Goal: Communication & Community: Share content

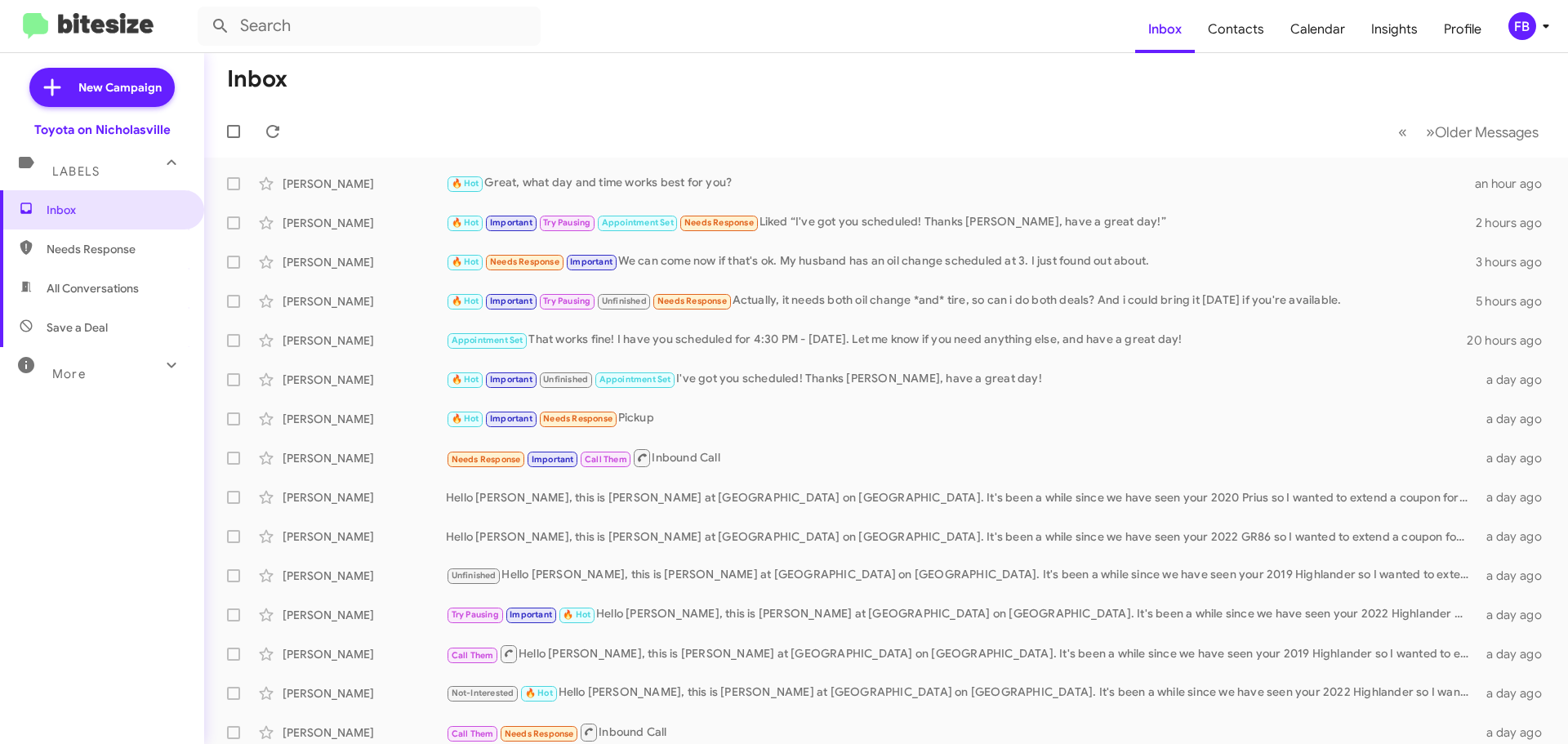
click at [101, 279] on span "All Conversations" at bounding box center [102, 289] width 204 height 40
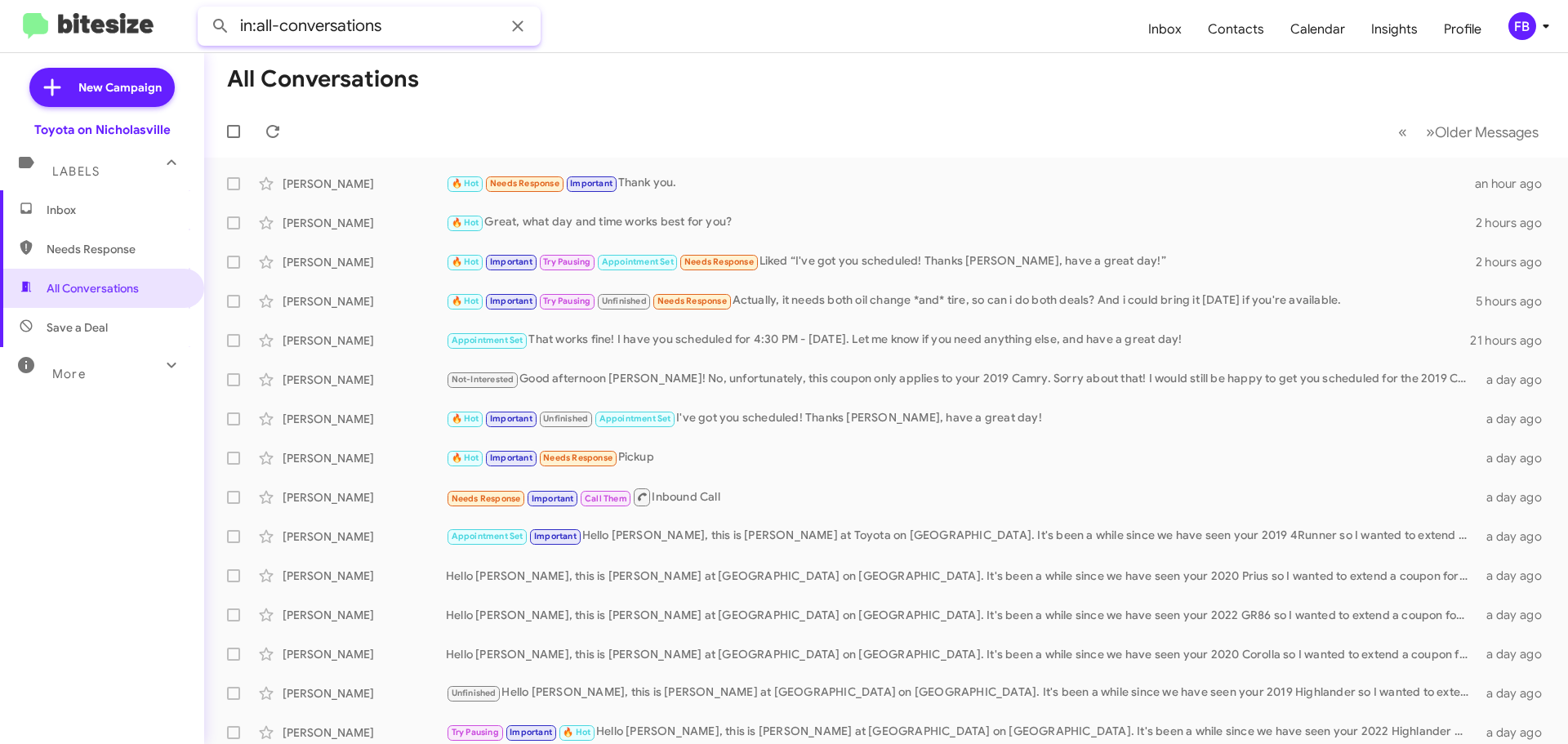
drag, startPoint x: 410, startPoint y: 18, endPoint x: 44, endPoint y: 32, distance: 366.3
click at [46, 32] on mat-toolbar "in:all-conversations Inbox Contacts Calendar Insights Profile FB" at bounding box center [784, 26] width 1568 height 53
paste input "[PERSON_NAME]"
click at [204, 9] on button at bounding box center [220, 25] width 33 height 33
type input "[PERSON_NAME]"
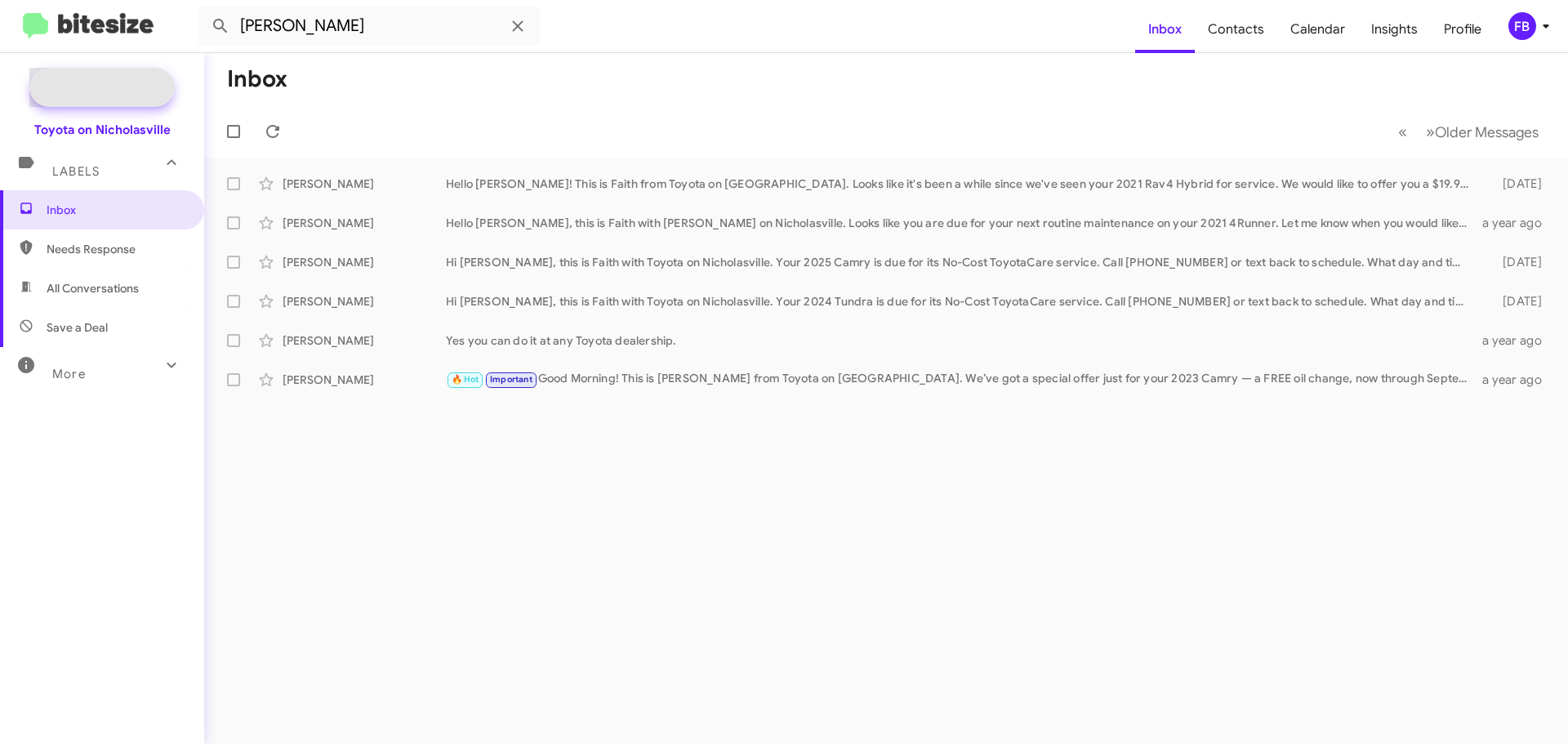
click at [111, 95] on span "New Campaign" at bounding box center [119, 87] width 84 height 16
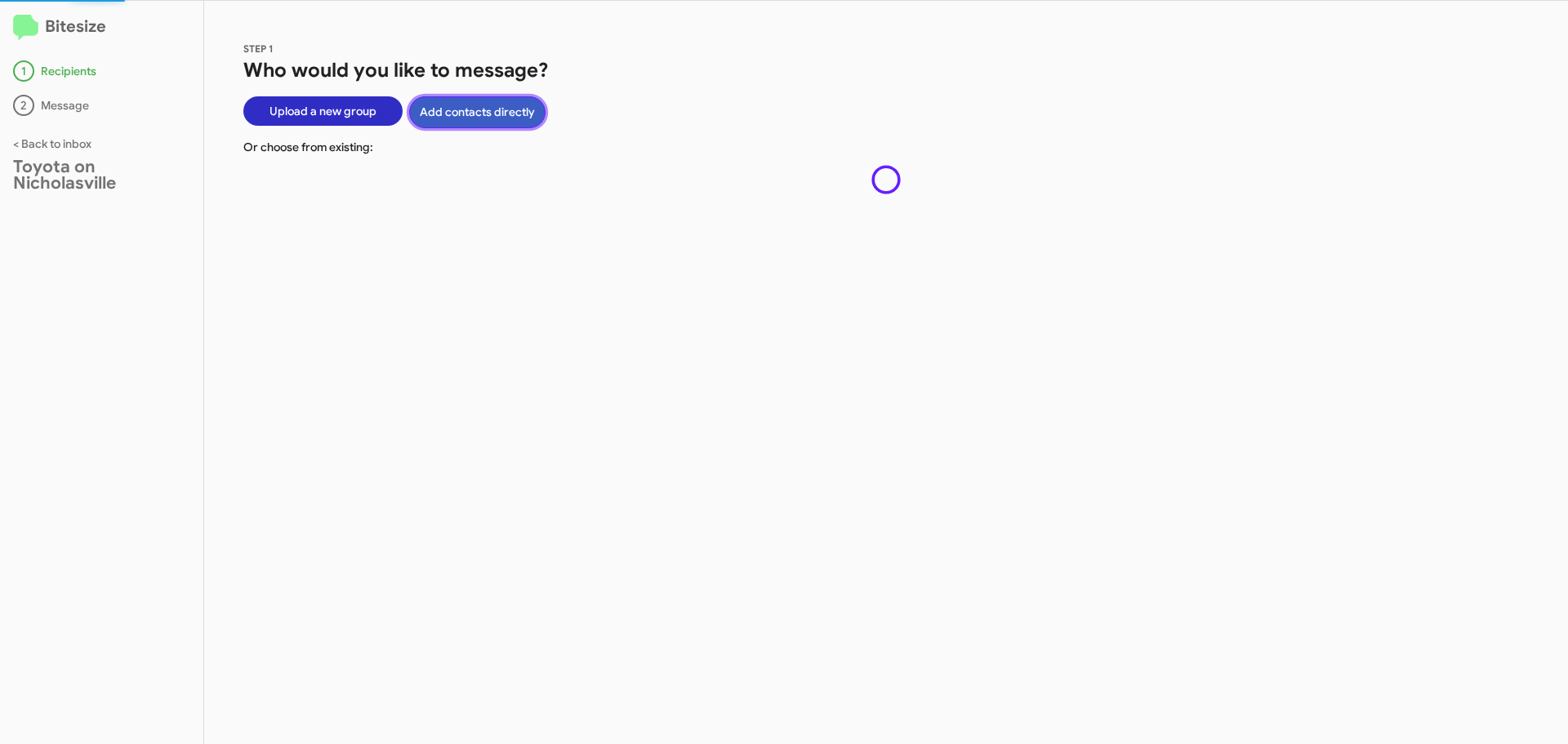
click at [483, 116] on button "Add contacts directly" at bounding box center [477, 113] width 136 height 32
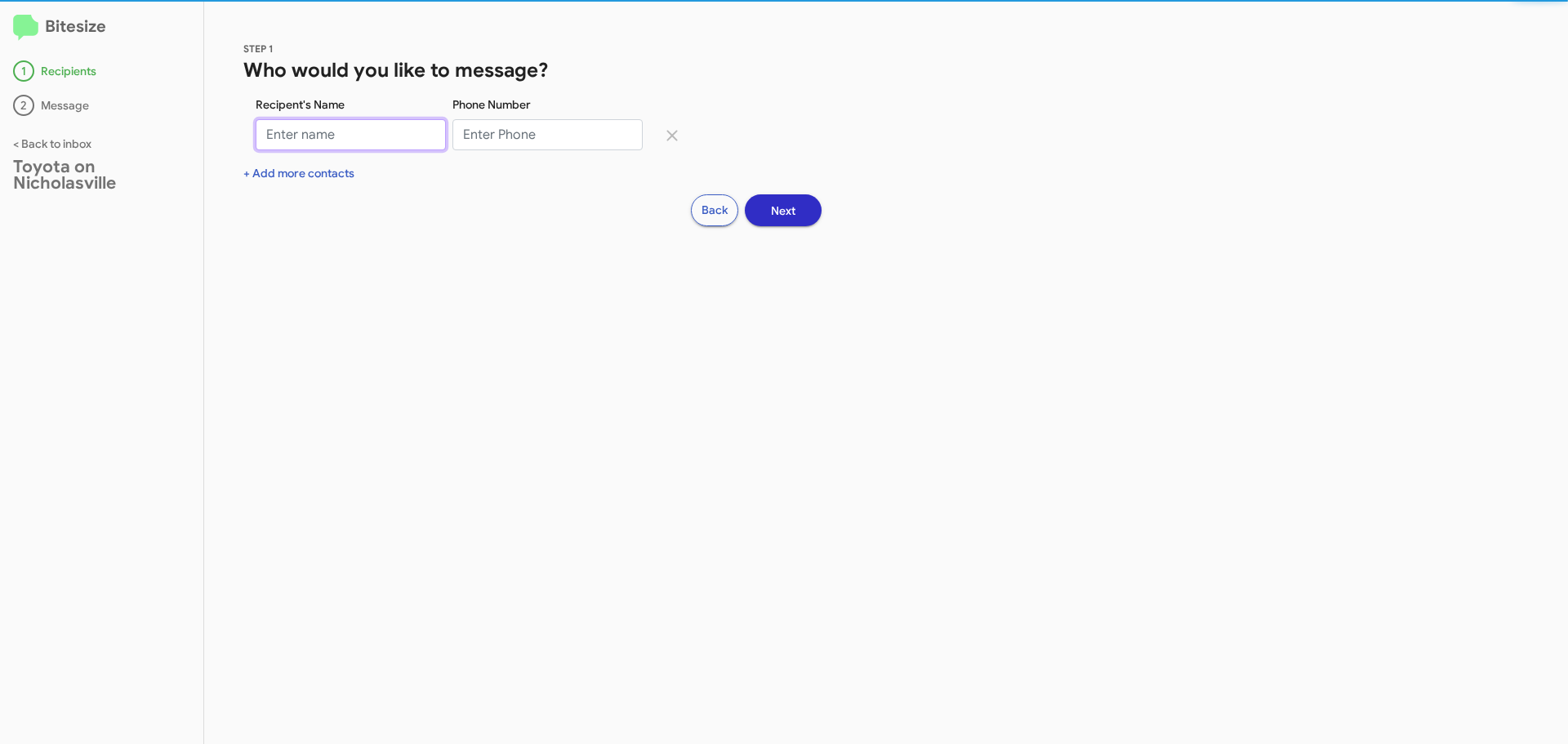
click at [318, 146] on input "Recipent's Name" at bounding box center [351, 135] width 190 height 31
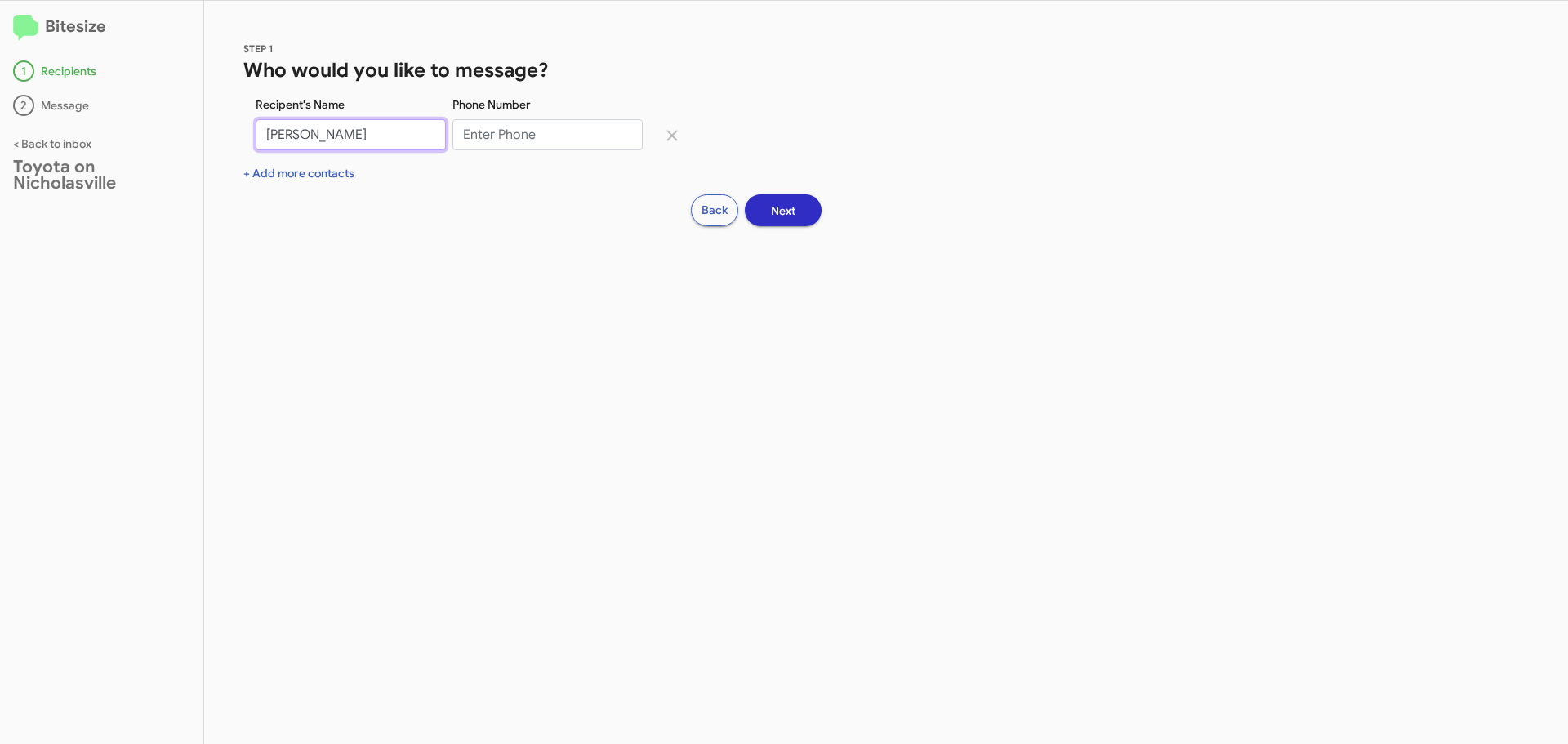
type input "[PERSON_NAME]"
click at [507, 130] on input "Phone Number" at bounding box center [547, 135] width 190 height 31
paste input "8593968034"
type input "8593968034"
click at [768, 205] on button "Next" at bounding box center [783, 211] width 77 height 32
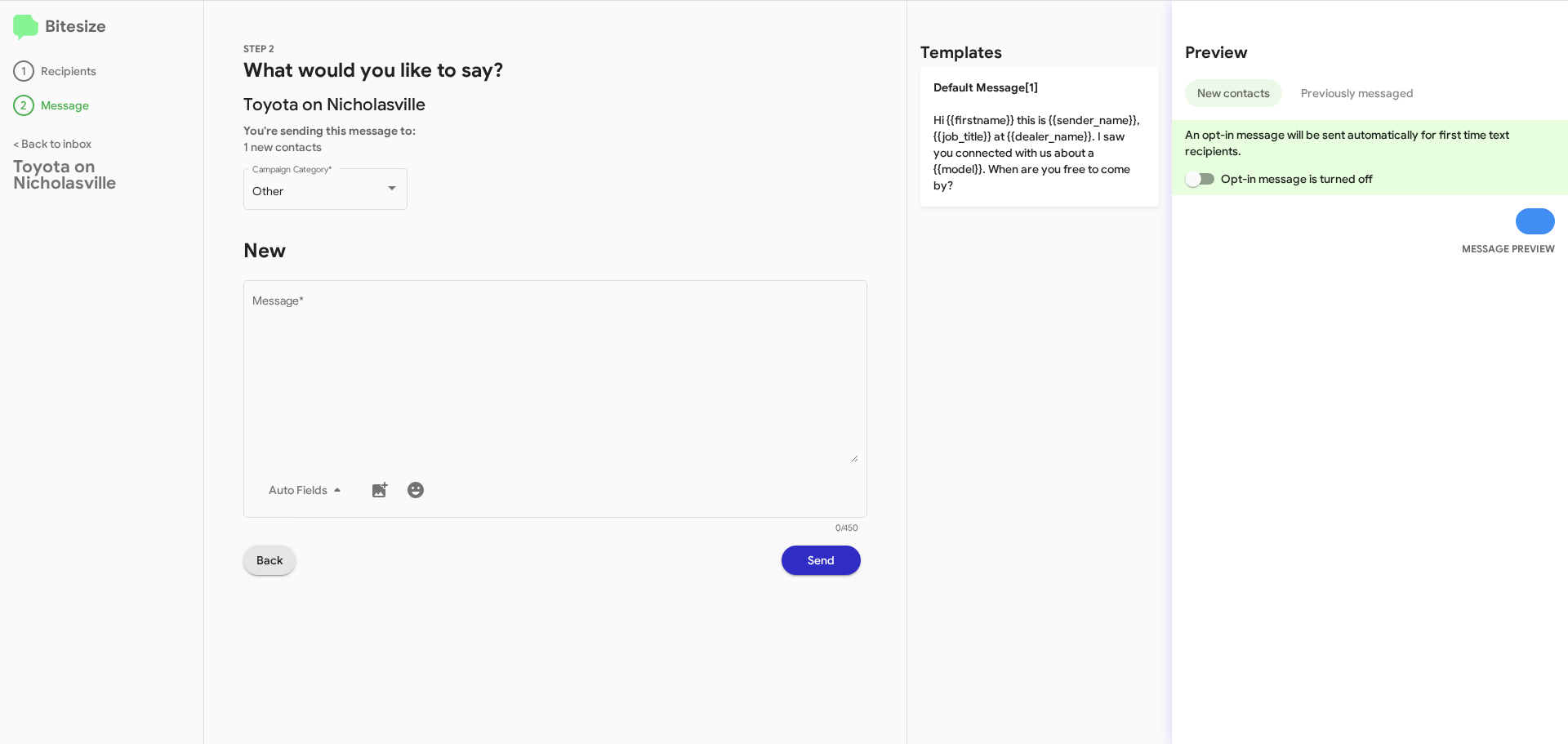
click at [273, 555] on span "Back" at bounding box center [270, 560] width 26 height 29
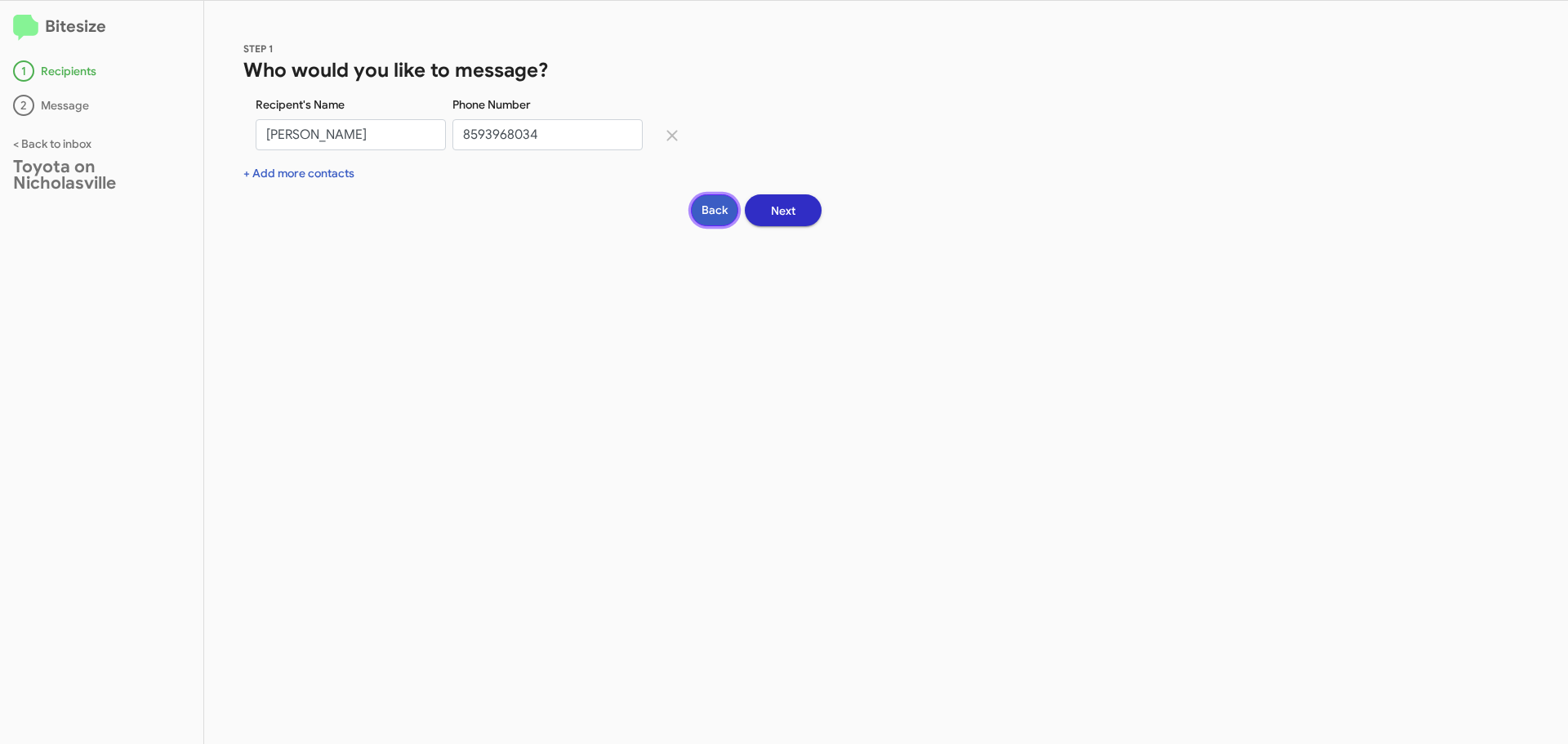
click at [713, 221] on button "Back" at bounding box center [714, 211] width 47 height 32
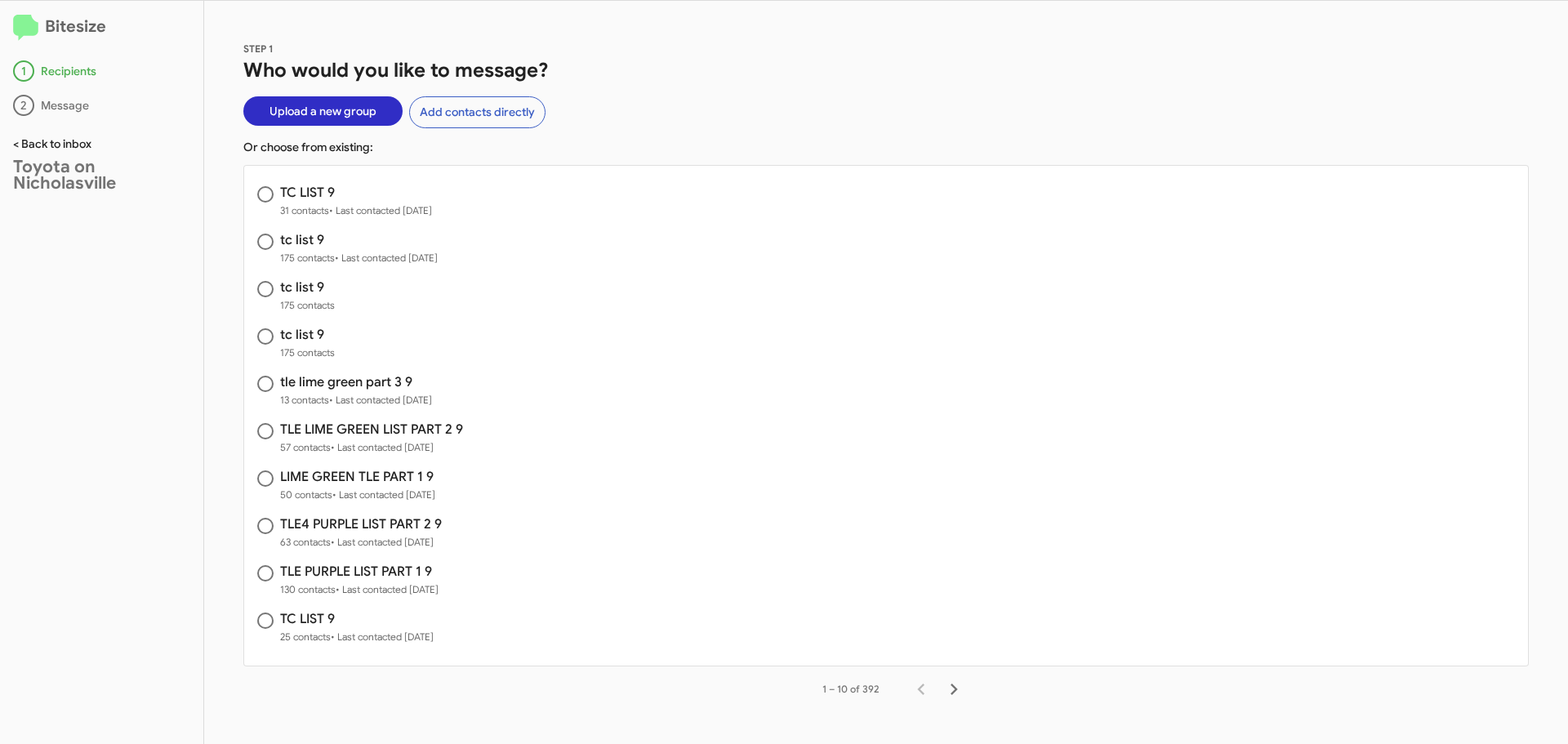
click at [36, 146] on link "< Back to inbox" at bounding box center [52, 144] width 78 height 15
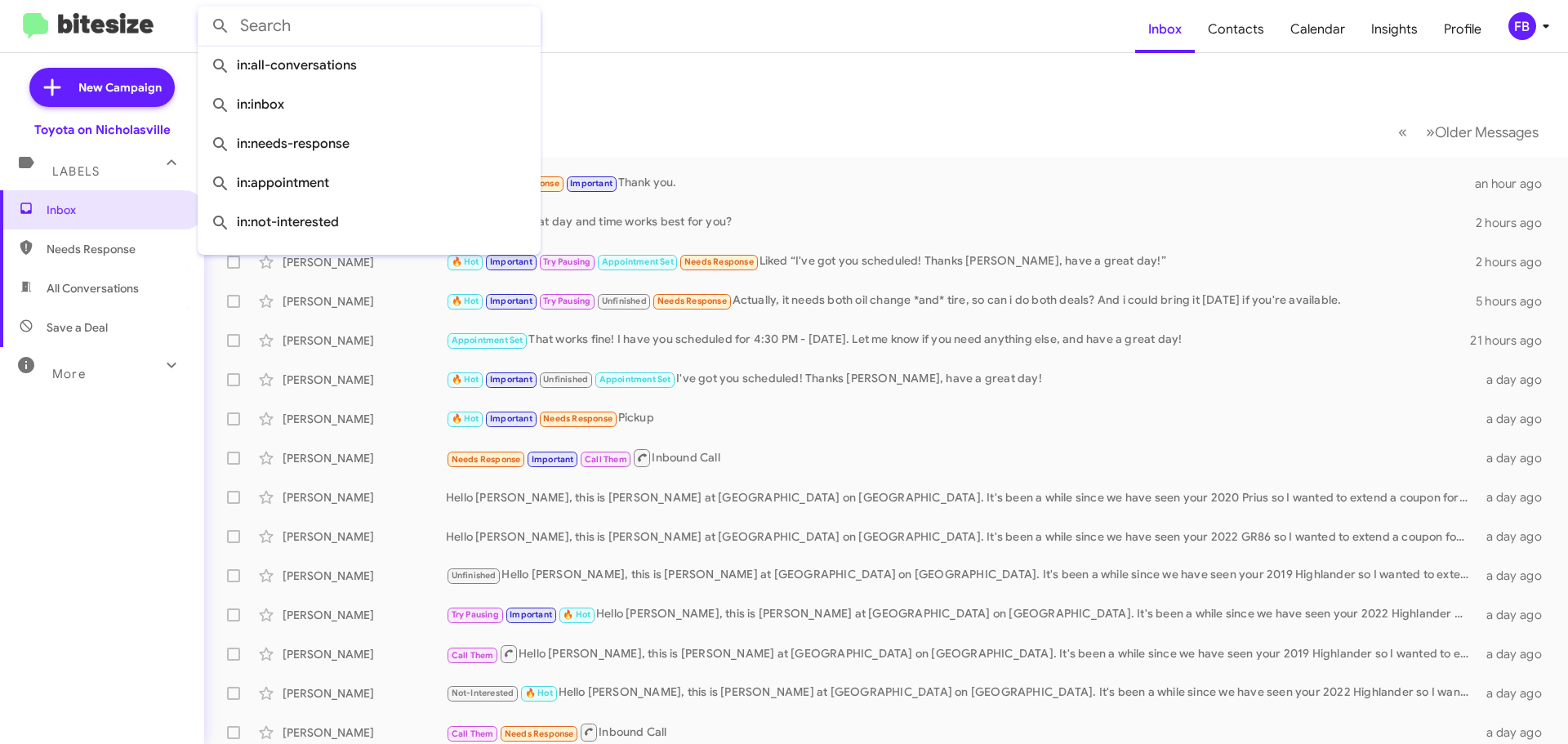
click at [254, 28] on input "text" at bounding box center [368, 26] width 343 height 40
paste input "[PERSON_NAME]"
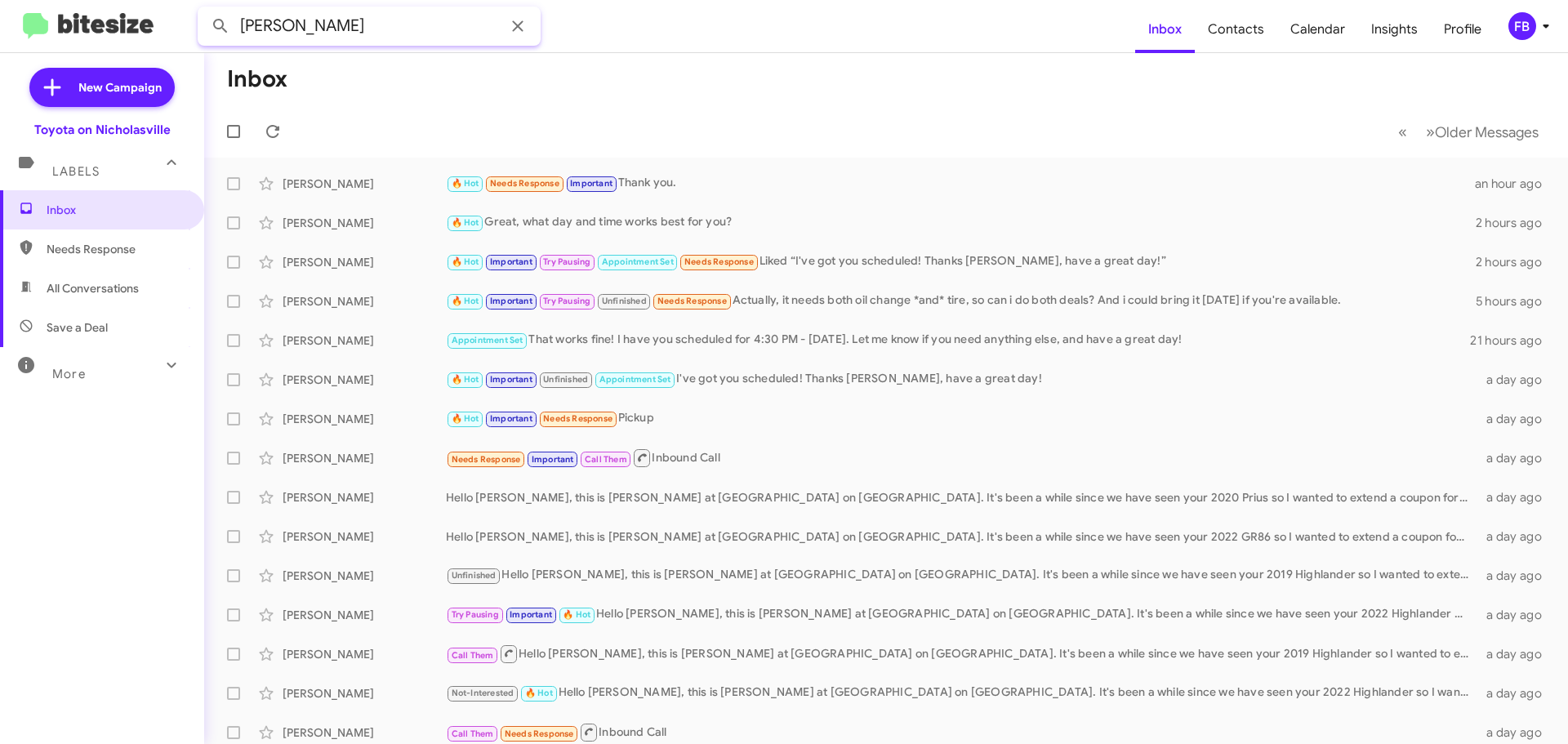
click at [204, 9] on button at bounding box center [220, 25] width 33 height 33
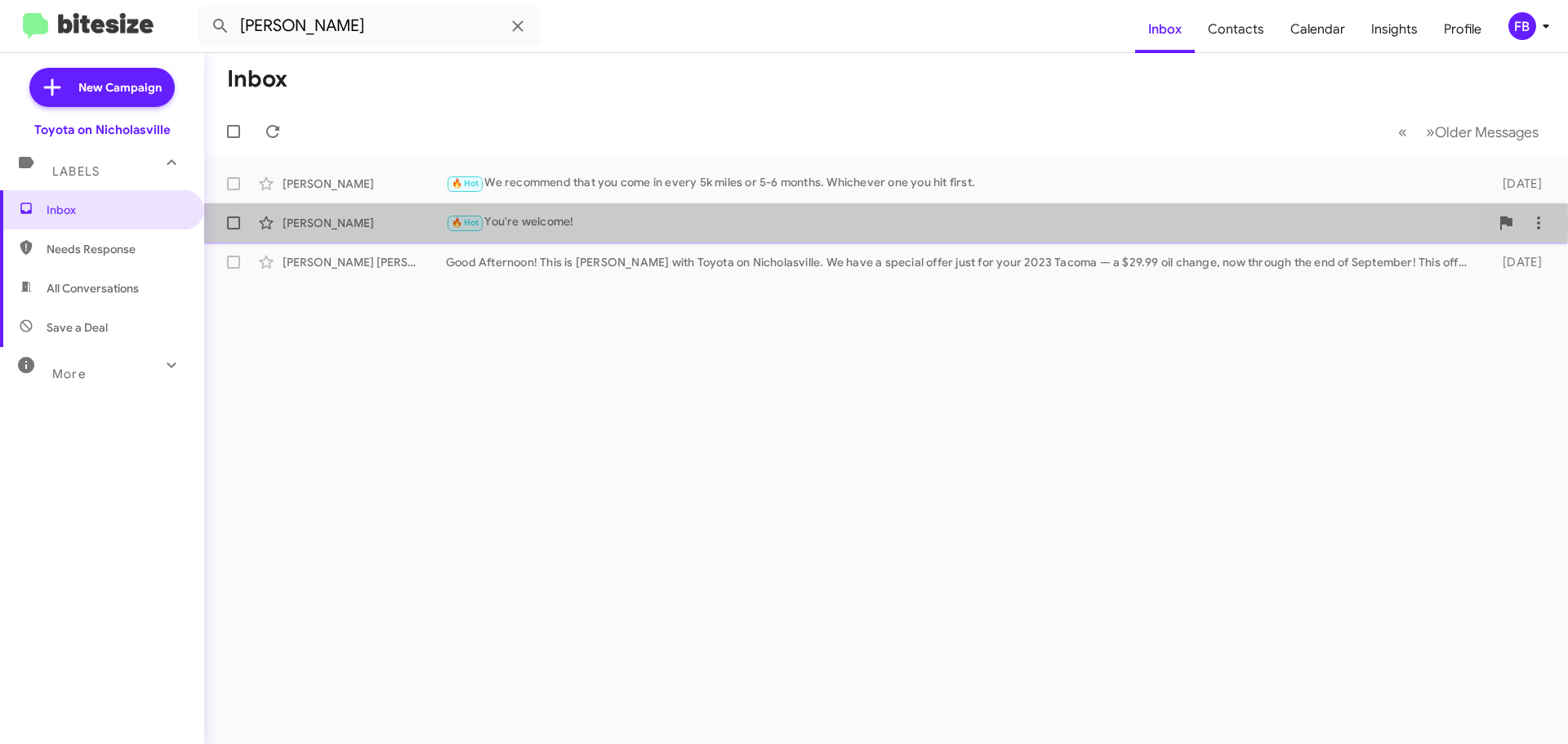
click at [696, 226] on div "🔥 Hot You're welcome!" at bounding box center [967, 223] width 1043 height 19
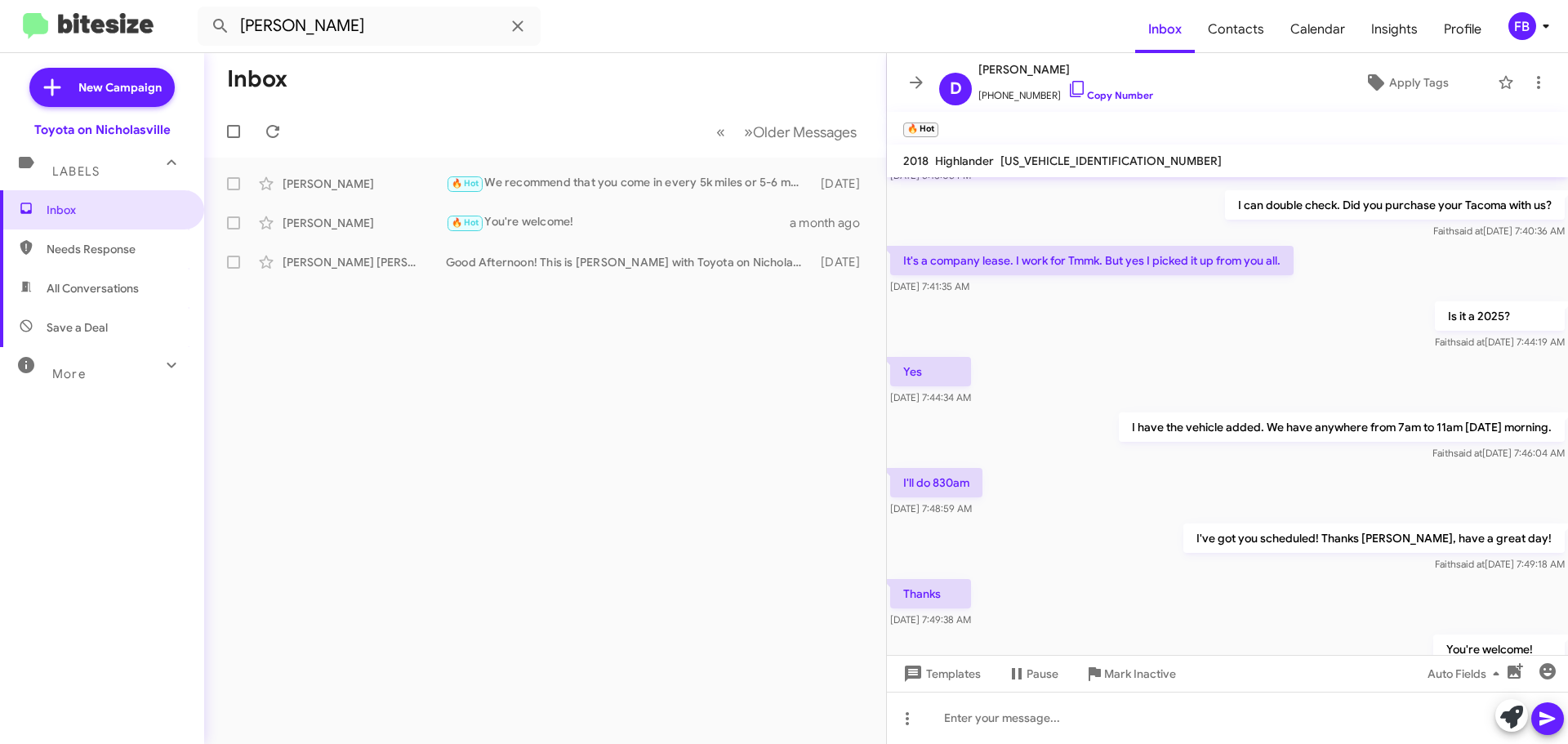
scroll to position [1709, 0]
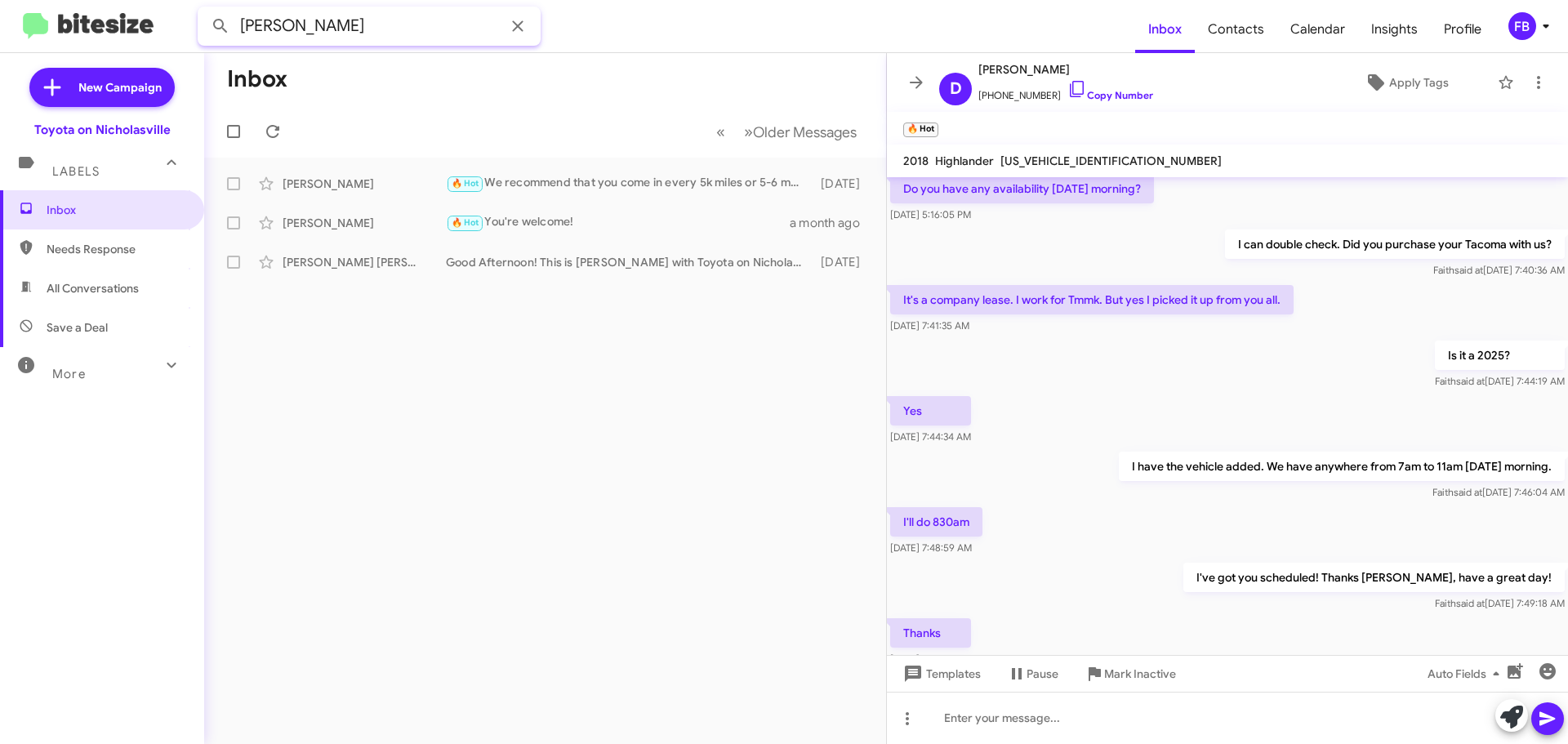
drag, startPoint x: 375, startPoint y: 24, endPoint x: 90, endPoint y: 25, distance: 285.0
click at [84, 25] on mat-toolbar "[PERSON_NAME] Inbox Contacts Calendar Insights Profile FB" at bounding box center [784, 26] width 1568 height 53
paste input "[PERSON_NAME]"
click at [204, 9] on button at bounding box center [220, 25] width 33 height 33
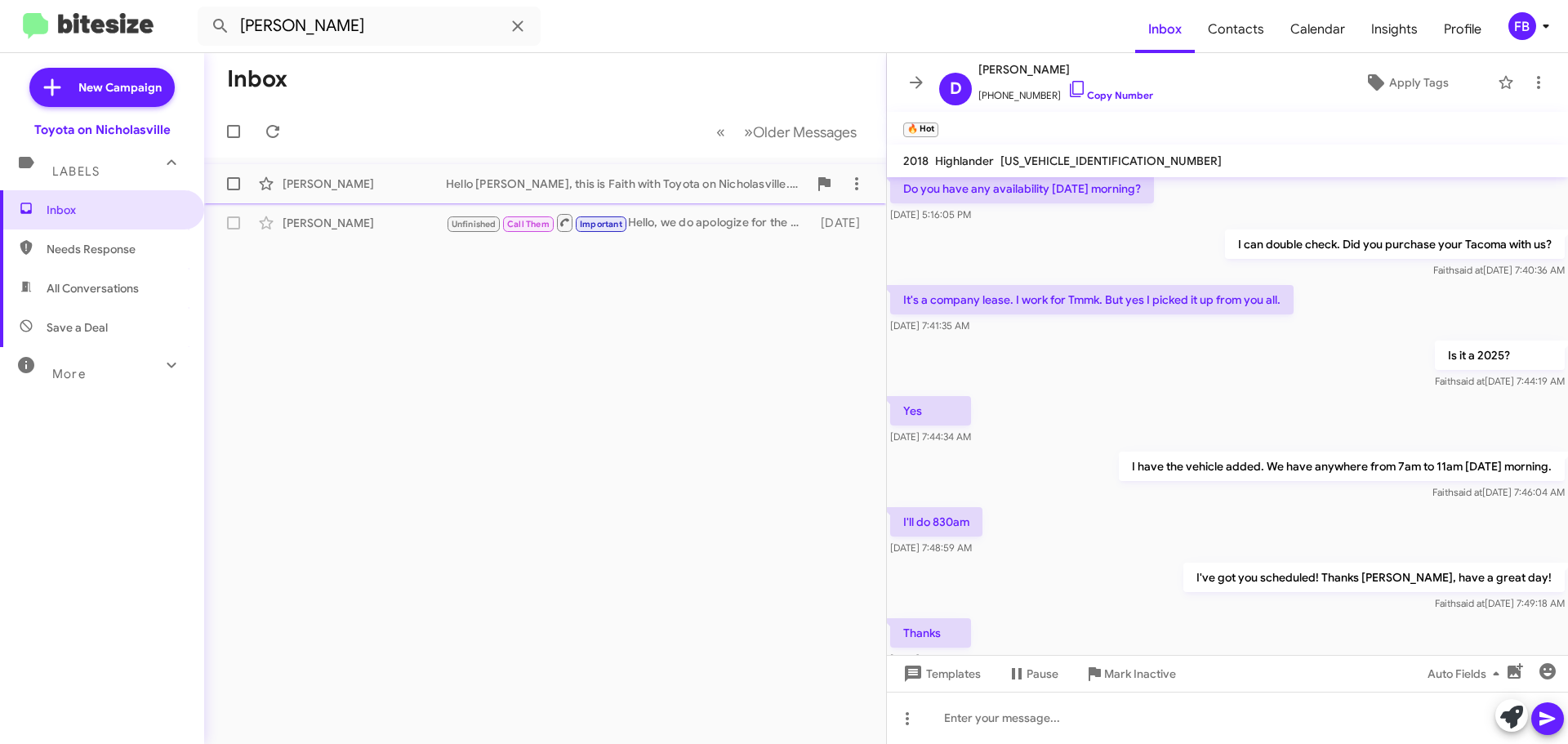
click at [660, 180] on div "Hello [PERSON_NAME], this is Faith with Toyota on Nicholasville. Looks like it'…" at bounding box center [626, 183] width 362 height 16
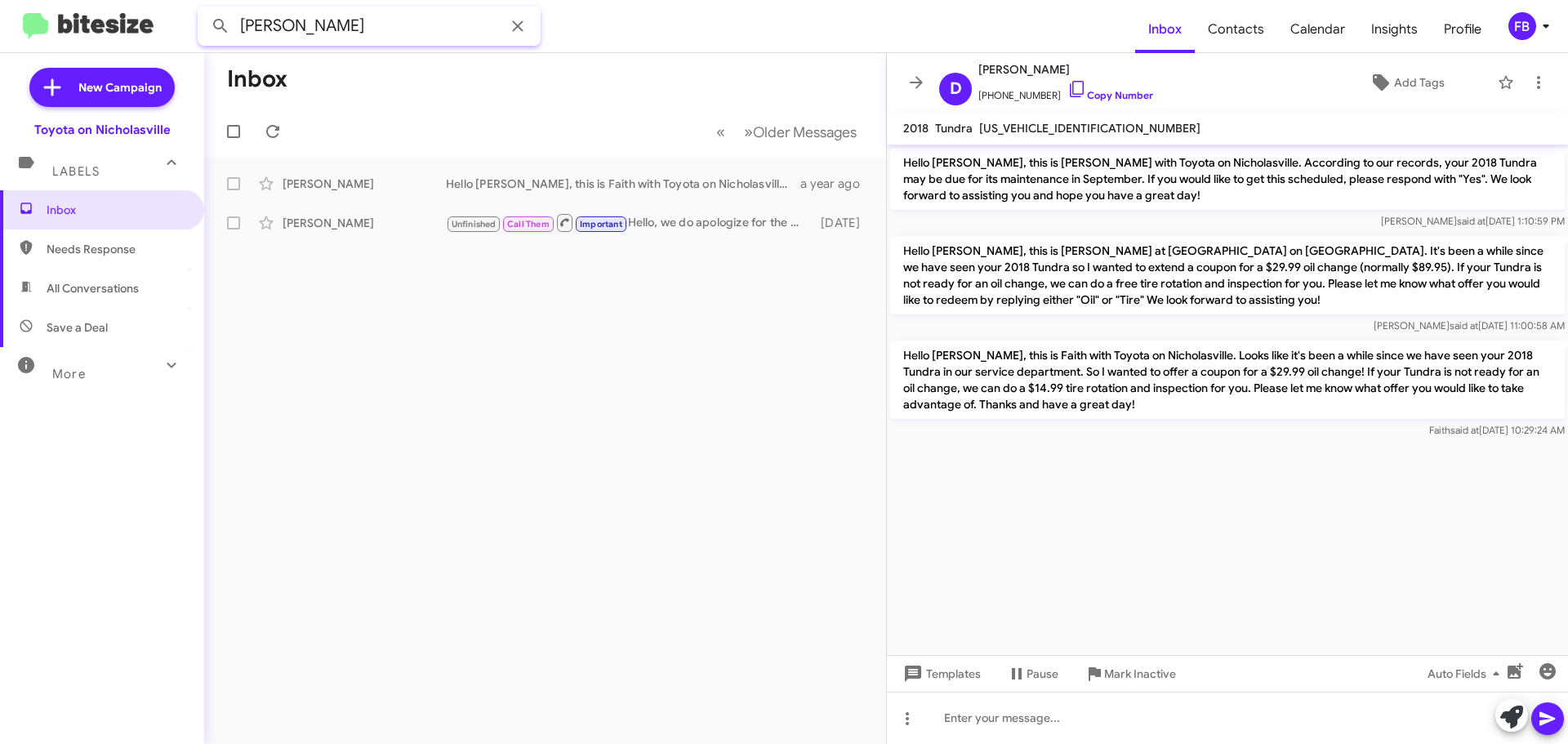
drag, startPoint x: 220, startPoint y: 24, endPoint x: 50, endPoint y: 24, distance: 170.0
click at [51, 24] on mat-toolbar "[PERSON_NAME] Inbox Contacts Calendar Insights Profile FB" at bounding box center [784, 26] width 1568 height 53
paste input "[PERSON_NAME]"
click at [204, 9] on button at bounding box center [220, 25] width 33 height 33
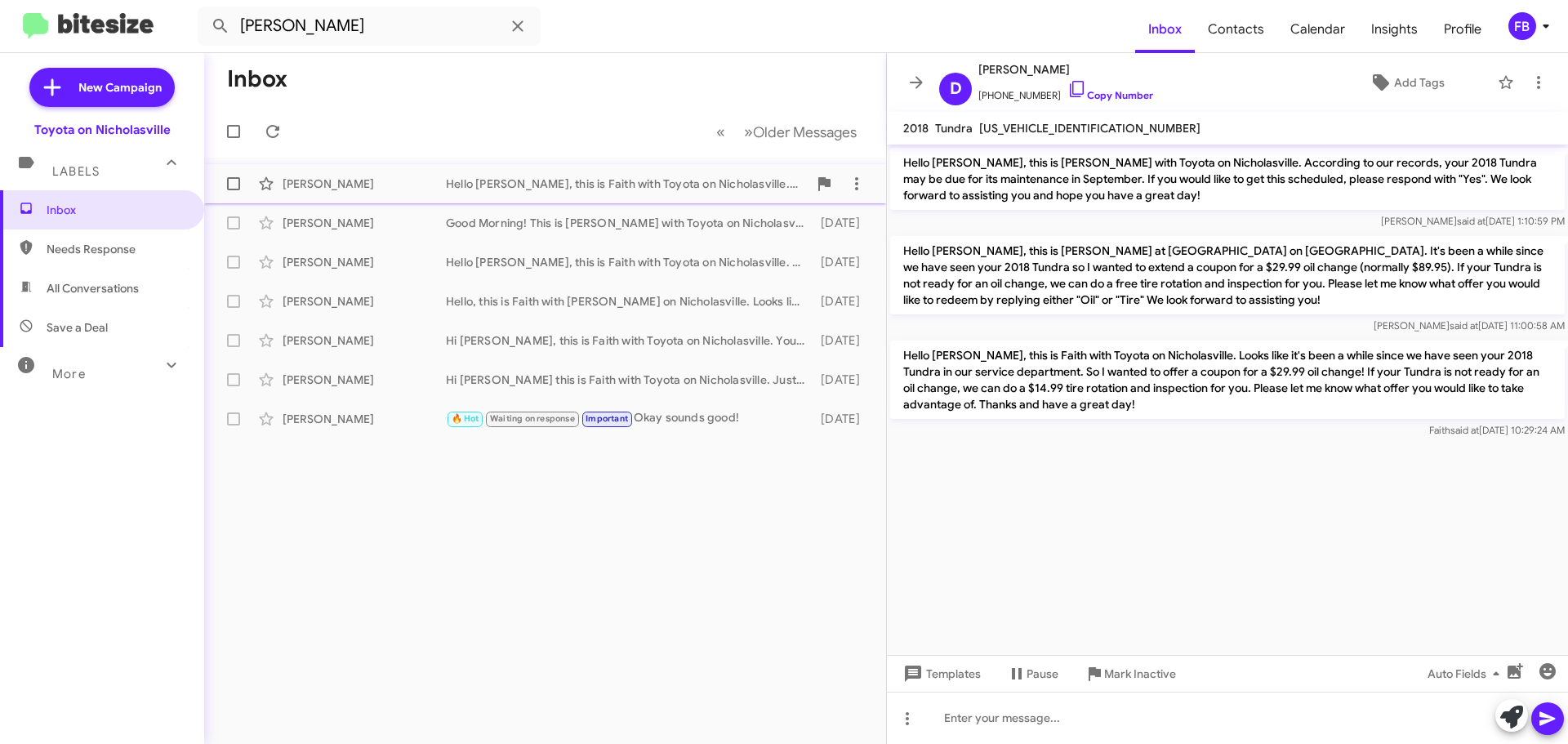
click at [308, 189] on div "[PERSON_NAME]" at bounding box center [365, 183] width 164 height 16
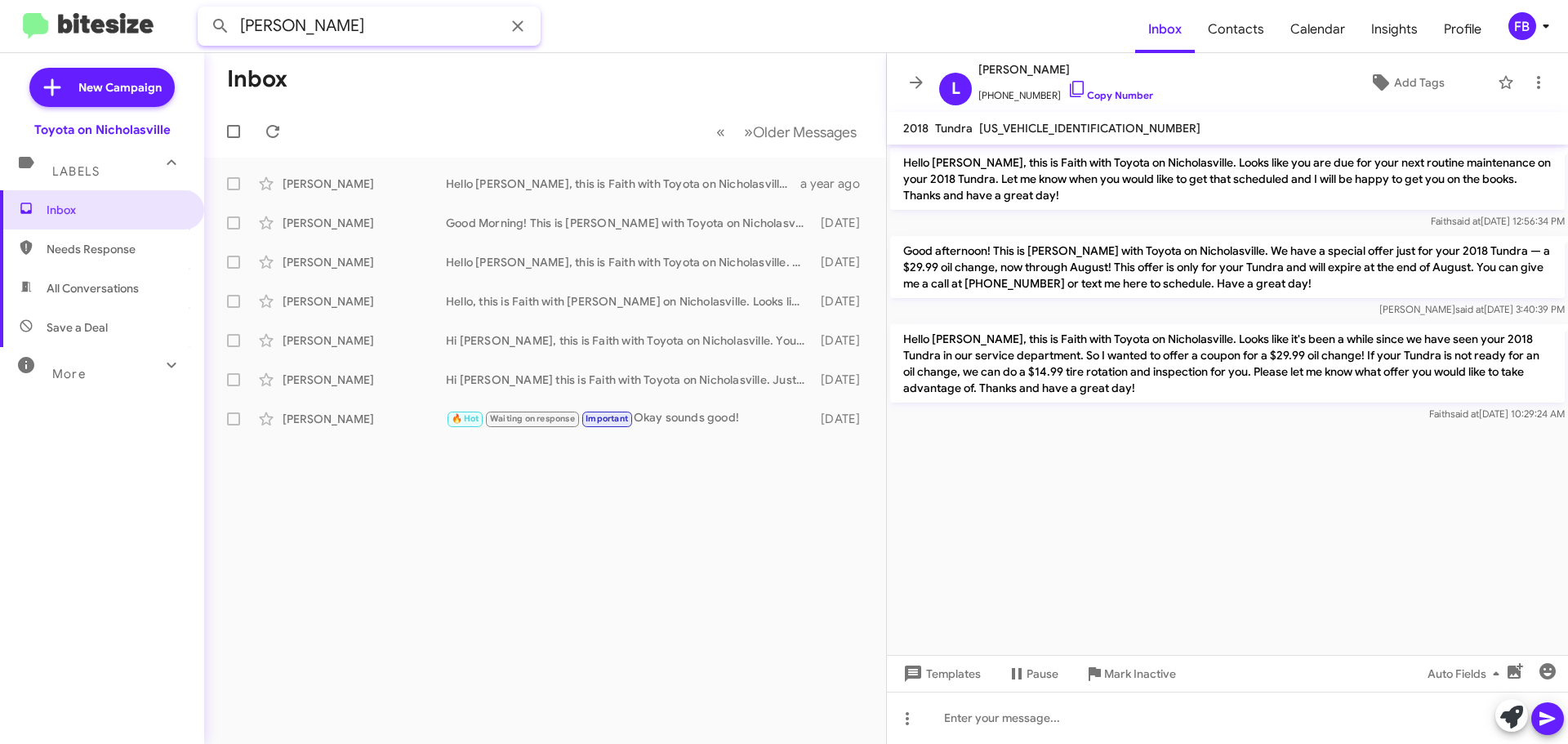
drag, startPoint x: 385, startPoint y: 20, endPoint x: -5, endPoint y: 8, distance: 390.2
click at [0, 8] on html "[PERSON_NAME] Inbox Contacts Calendar Insights Profile FB New Campaign Toyota o…" at bounding box center [784, 372] width 1568 height 744
paste input "[PERSON_NAME]"
type input "[PERSON_NAME]"
click at [204, 9] on button at bounding box center [220, 25] width 33 height 33
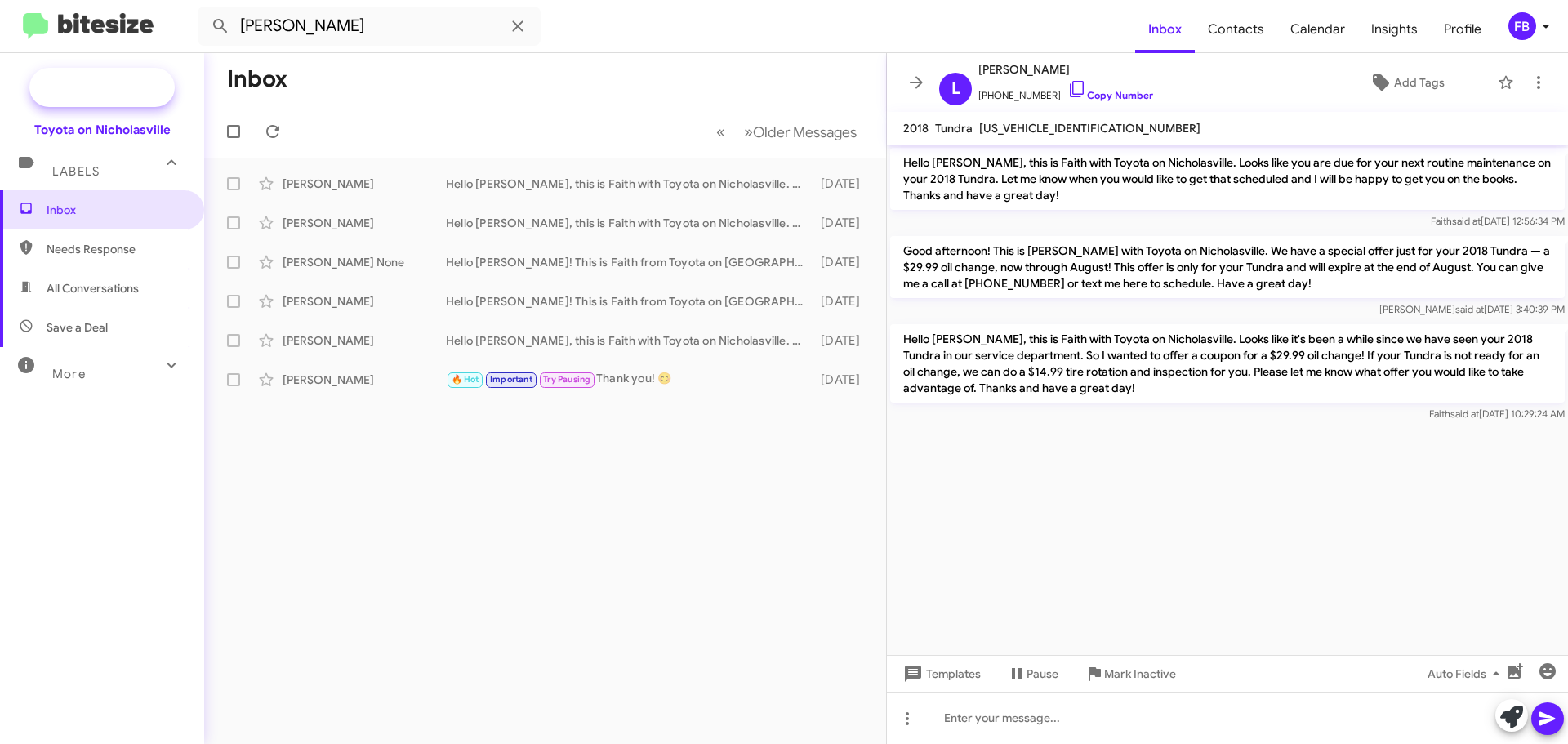
click at [78, 96] on span "New Campaign" at bounding box center [102, 87] width 146 height 40
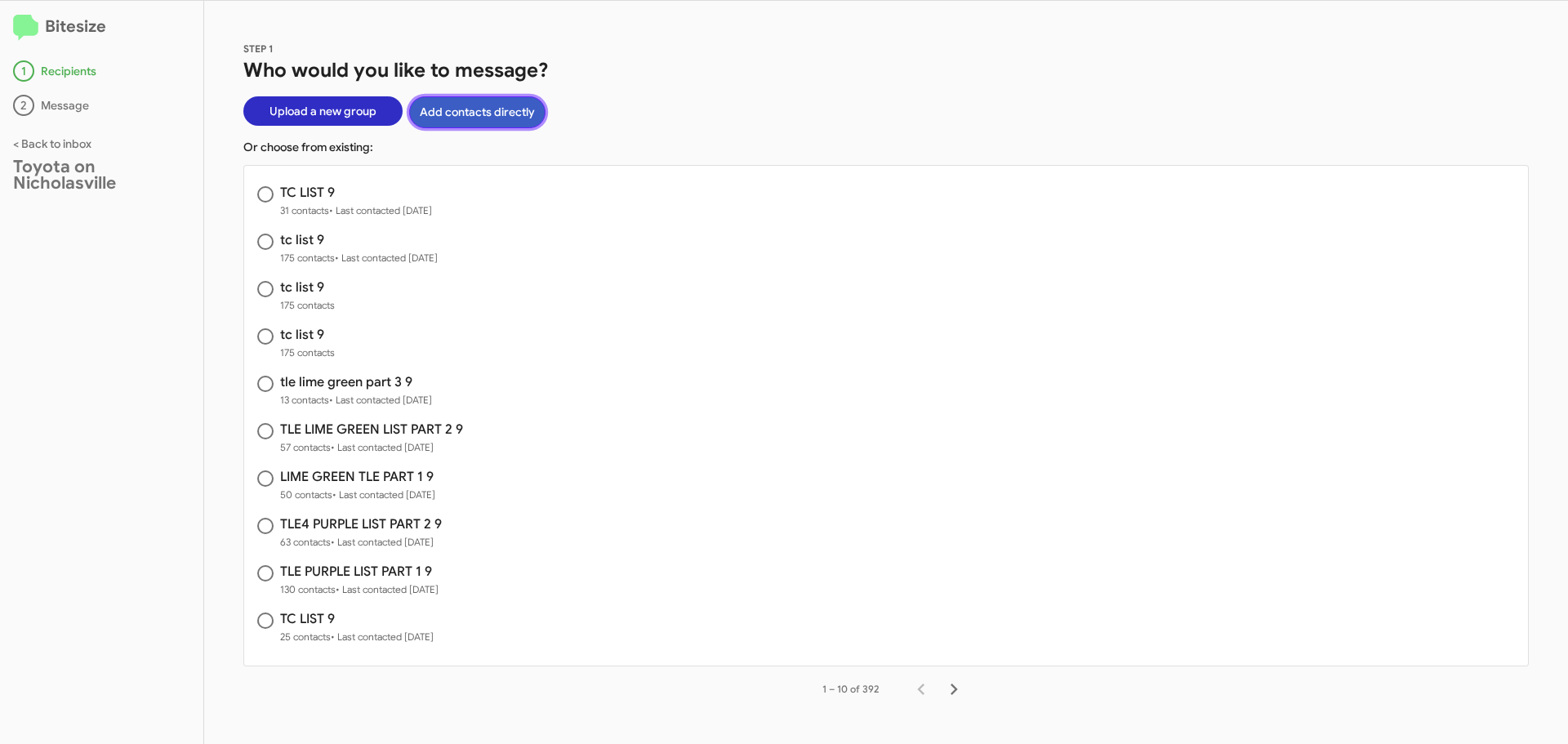
click at [445, 109] on button "Add contacts directly" at bounding box center [477, 113] width 136 height 32
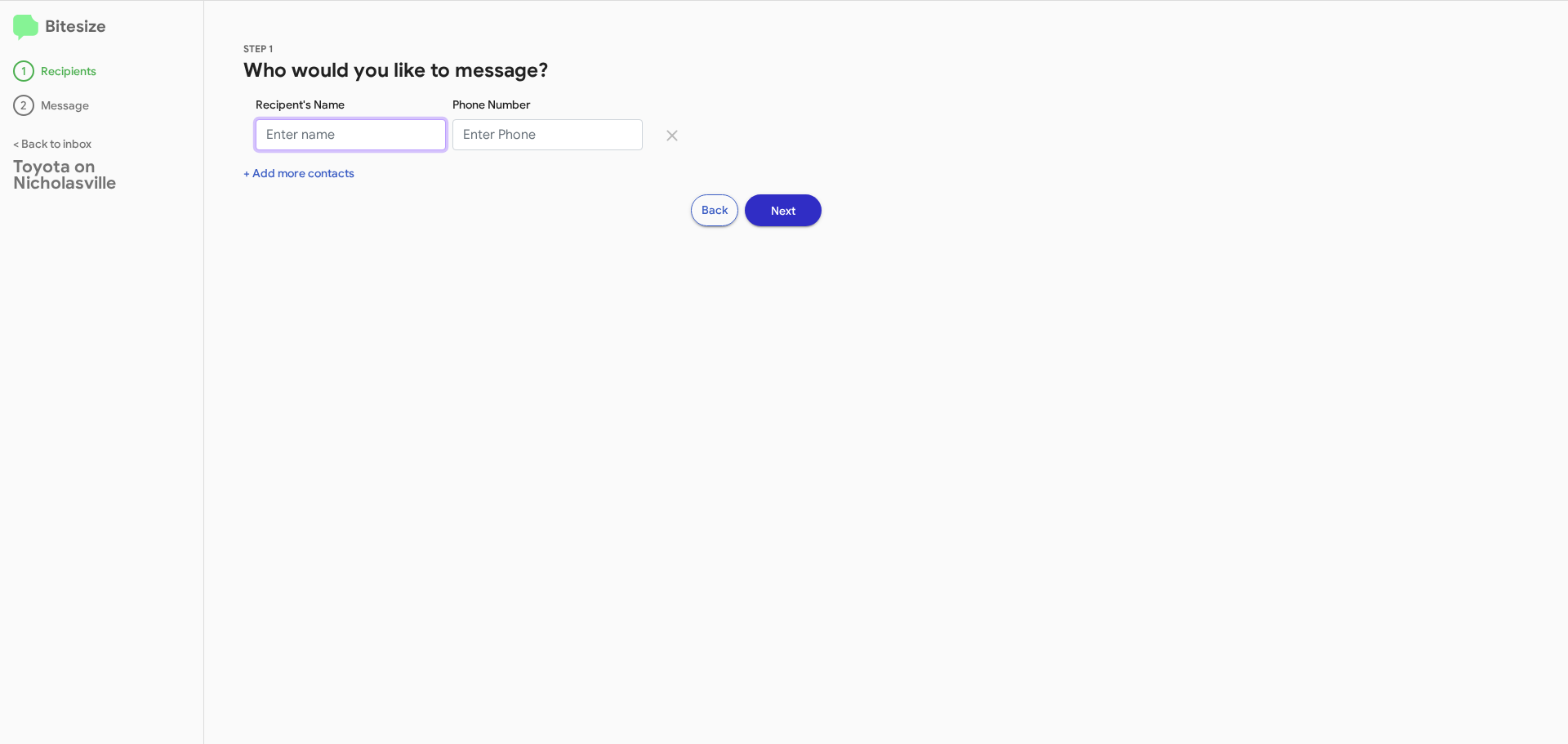
click at [290, 135] on input "Recipent's Name" at bounding box center [351, 135] width 190 height 31
paste input "[PERSON_NAME]"
type input "[PERSON_NAME]"
click at [496, 138] on input "Phone Number" at bounding box center [547, 135] width 190 height 31
paste input "8594205005"
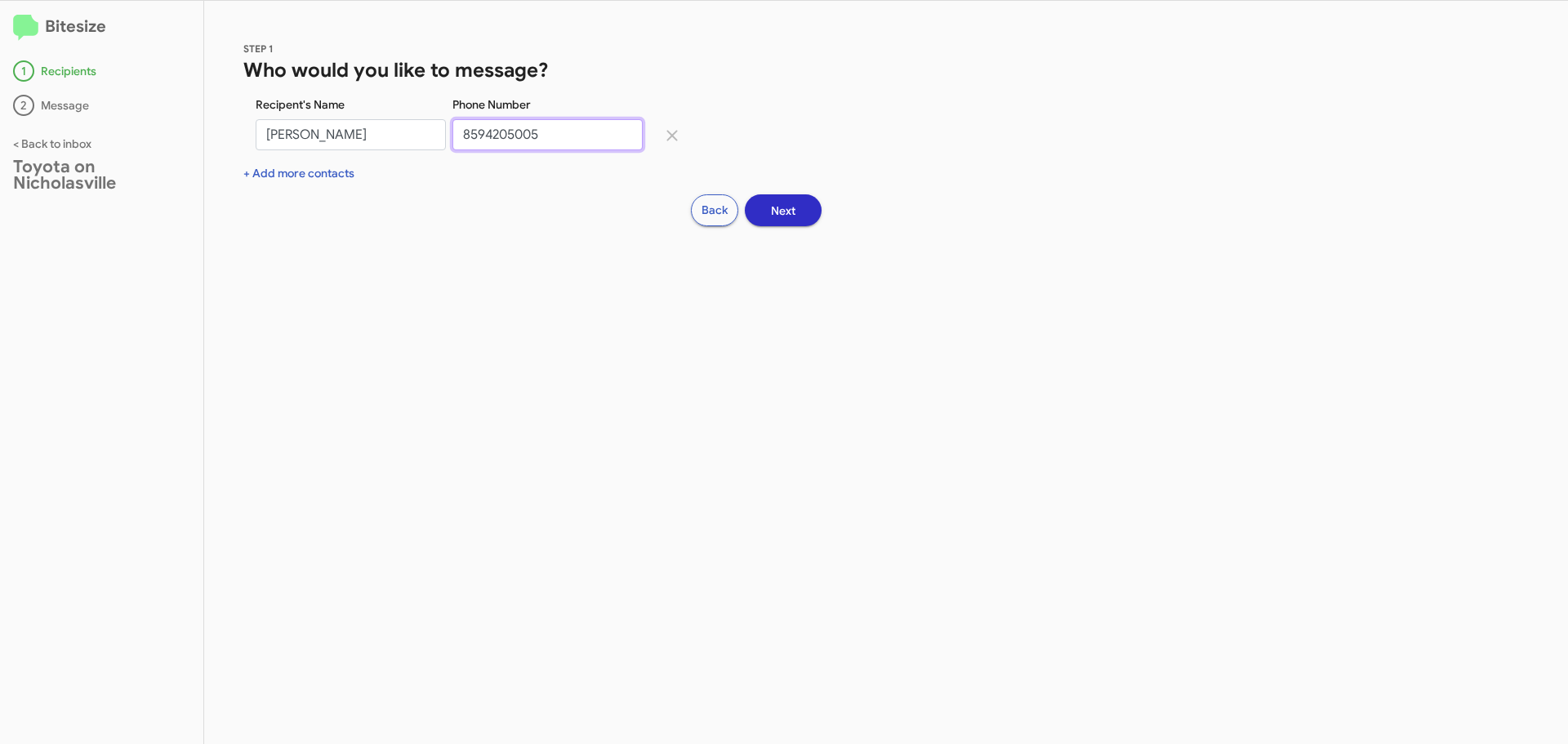
type input "8594205005"
click at [793, 212] on span "Next" at bounding box center [783, 210] width 24 height 29
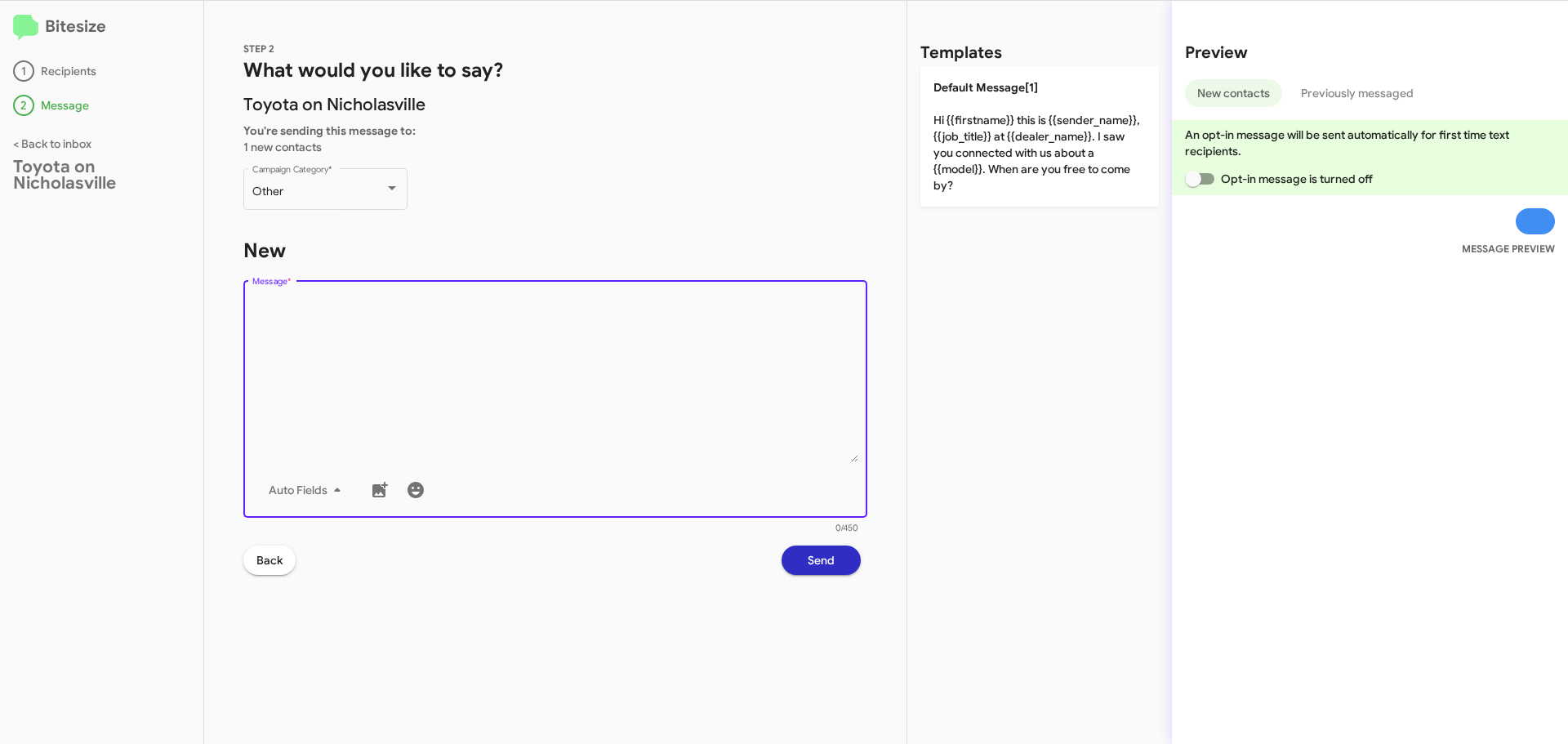
click at [312, 374] on textarea "Message *" at bounding box center [555, 378] width 606 height 166
paste textarea "Hello {{firstname}}, this is Faith with Toyota on Nicholasville. Looks like it'…"
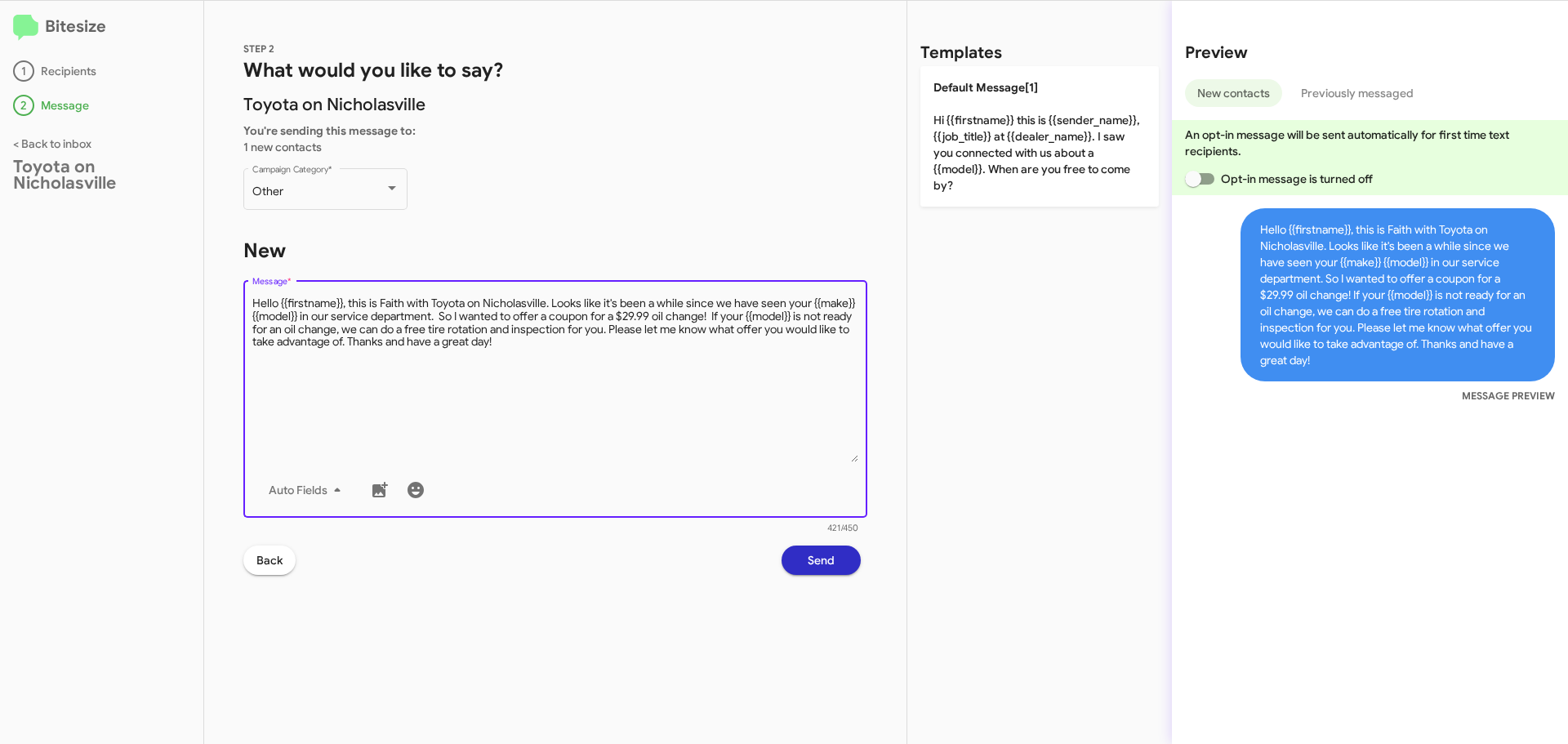
drag, startPoint x: 341, startPoint y: 302, endPoint x: 277, endPoint y: 310, distance: 64.5
click at [277, 310] on textarea "Message *" at bounding box center [555, 378] width 606 height 166
drag, startPoint x: 750, startPoint y: 309, endPoint x: 839, endPoint y: 300, distance: 89.5
click at [839, 300] on textarea "Message *" at bounding box center [555, 378] width 606 height 166
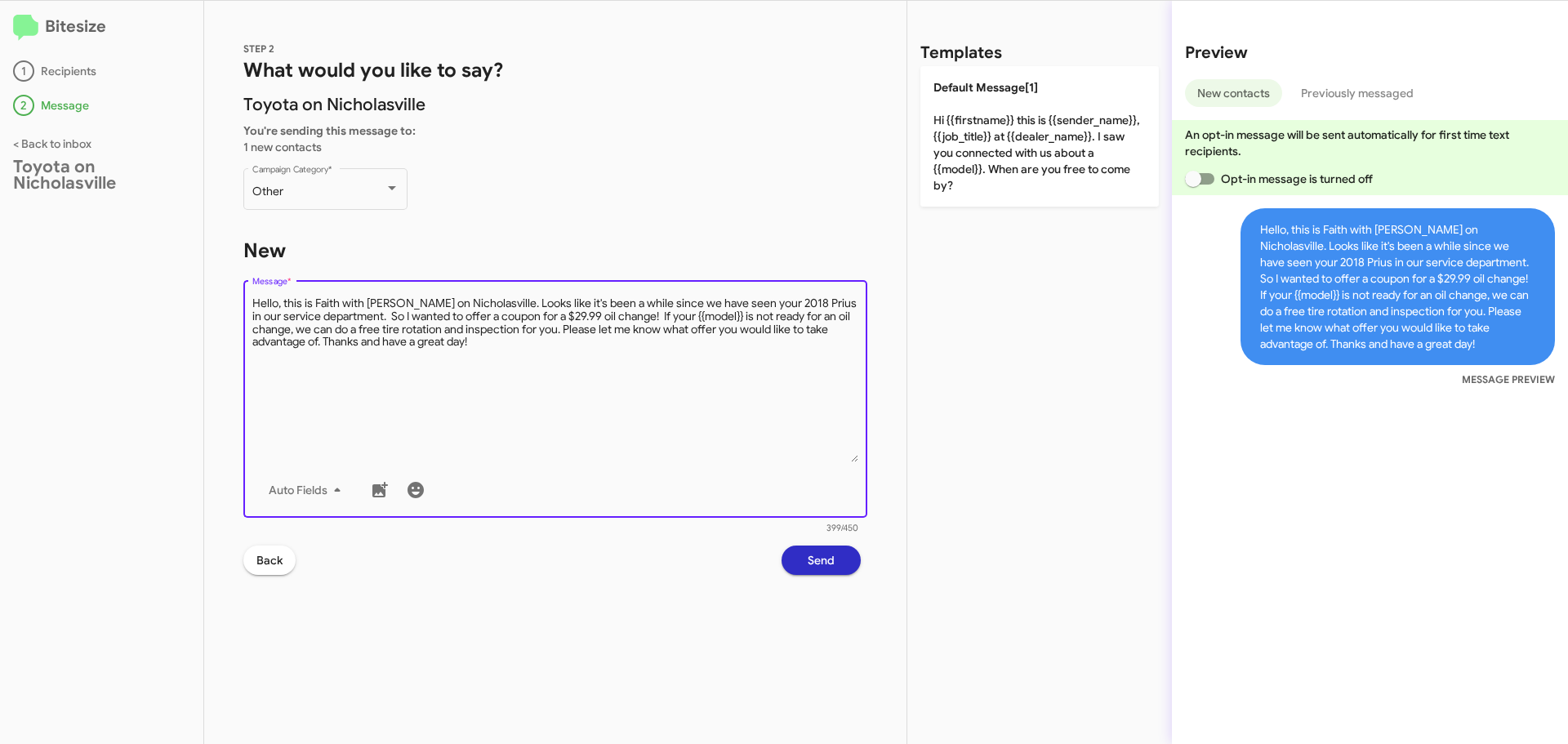
click at [789, 304] on textarea "Message *" at bounding box center [555, 378] width 606 height 166
drag, startPoint x: 717, startPoint y: 316, endPoint x: 672, endPoint y: 320, distance: 45.2
click at [672, 320] on textarea "Message *" at bounding box center [555, 378] width 606 height 166
paste textarea "Prius"
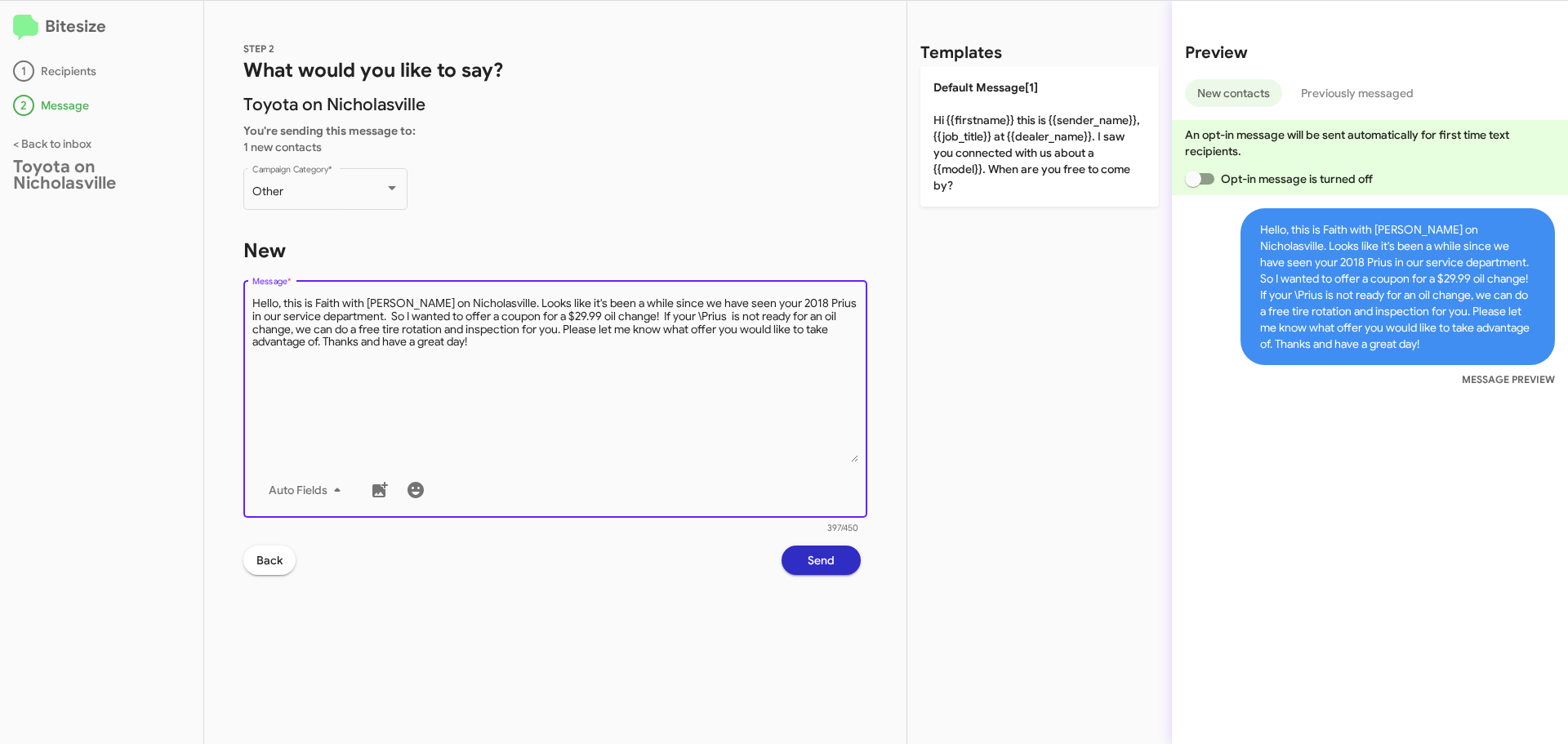
click at [675, 316] on textarea "Message *" at bounding box center [555, 378] width 606 height 166
type textarea "Hello, this is Faith with [PERSON_NAME] on Nicholasville. Looks like it's been …"
click at [821, 557] on span "Send" at bounding box center [821, 560] width 27 height 29
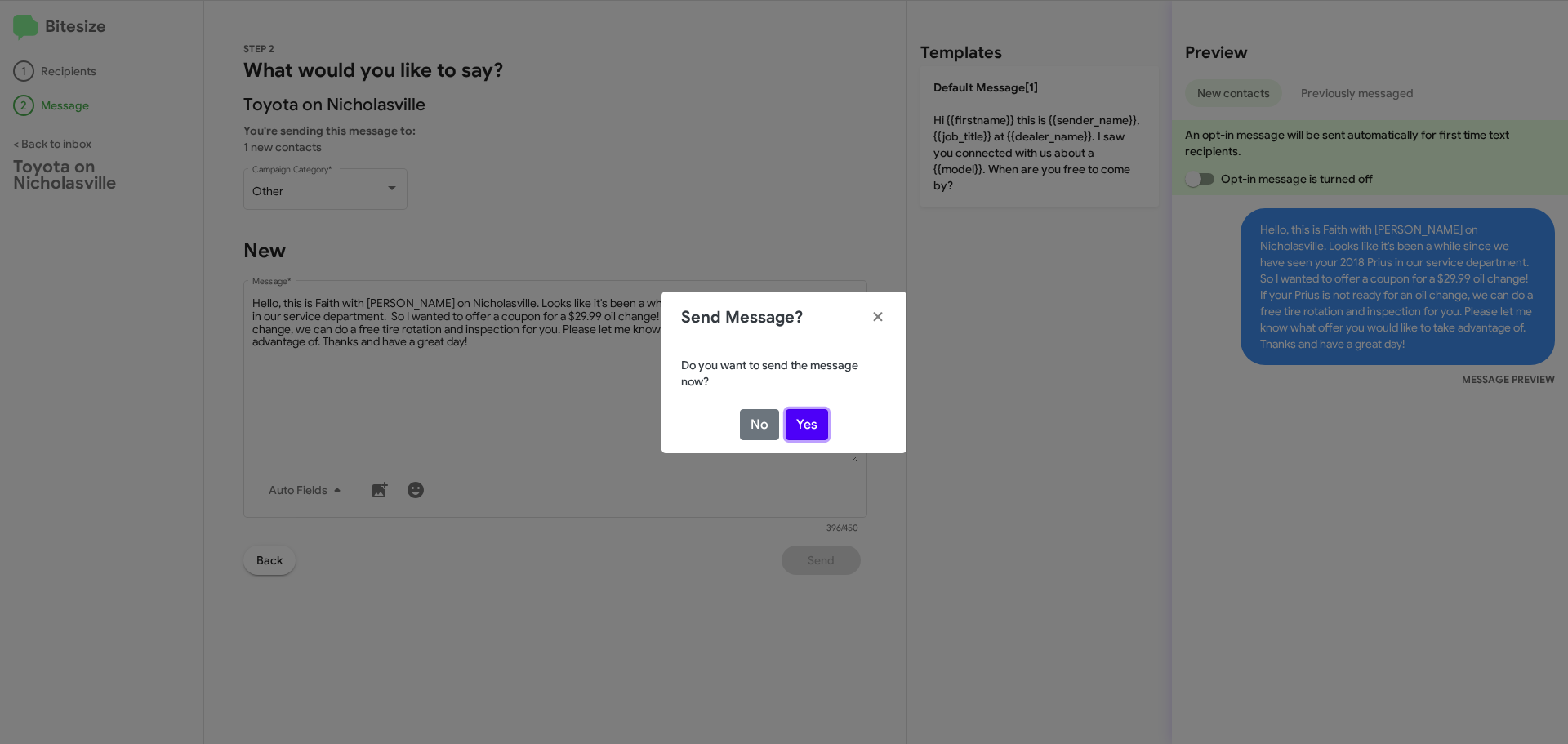
click at [797, 426] on button "Yes" at bounding box center [807, 424] width 42 height 31
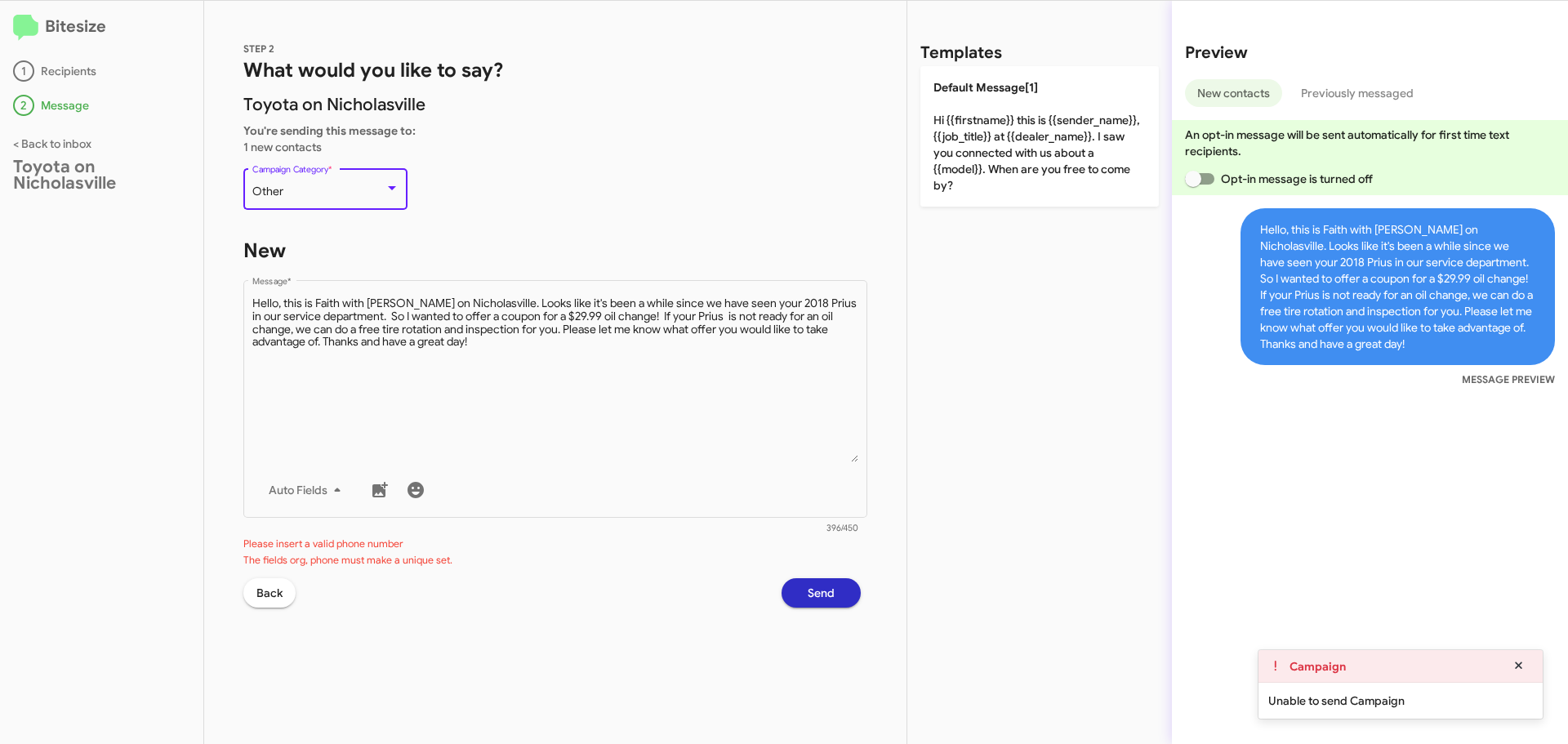
click at [372, 185] on div "Other" at bounding box center [318, 192] width 133 height 13
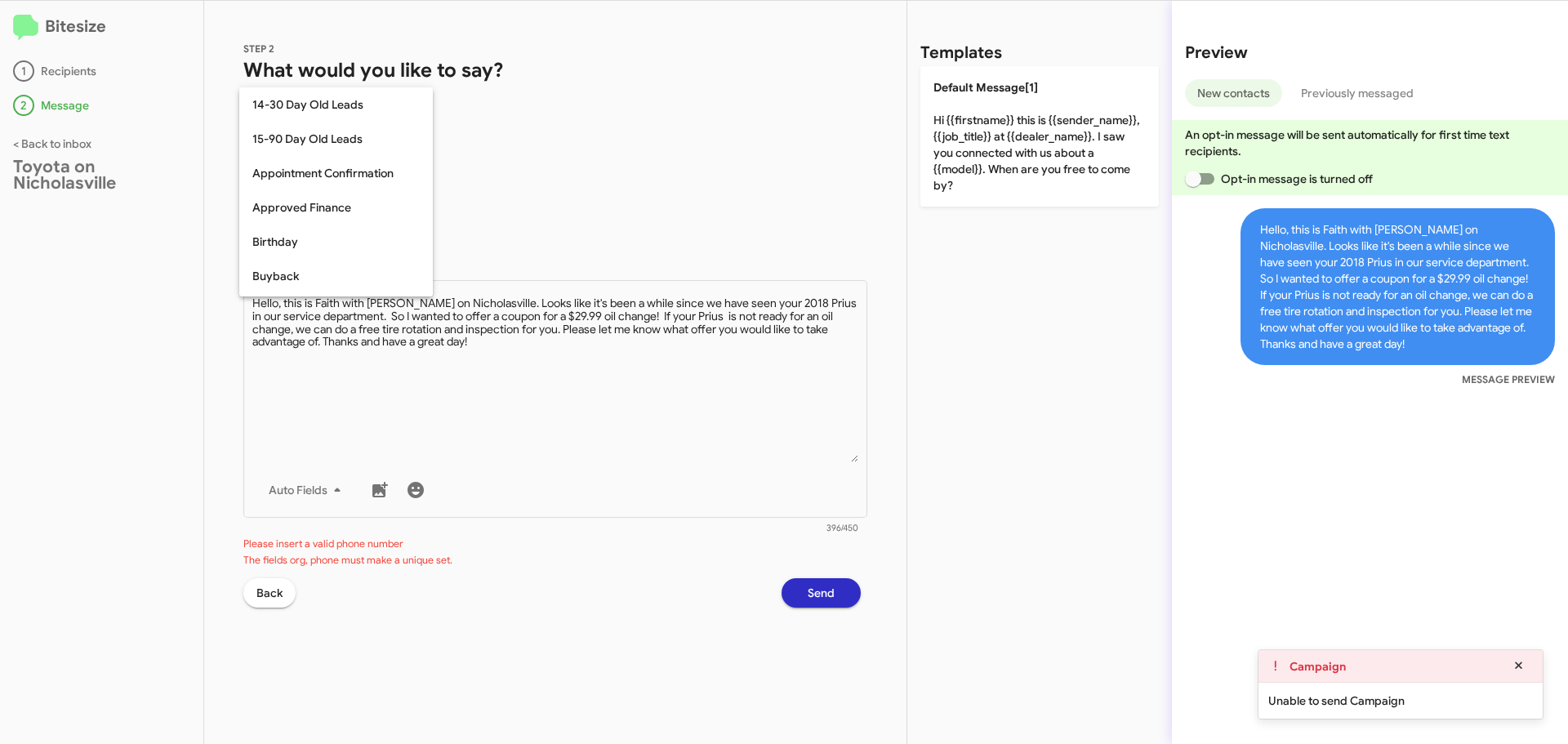
scroll to position [358, 0]
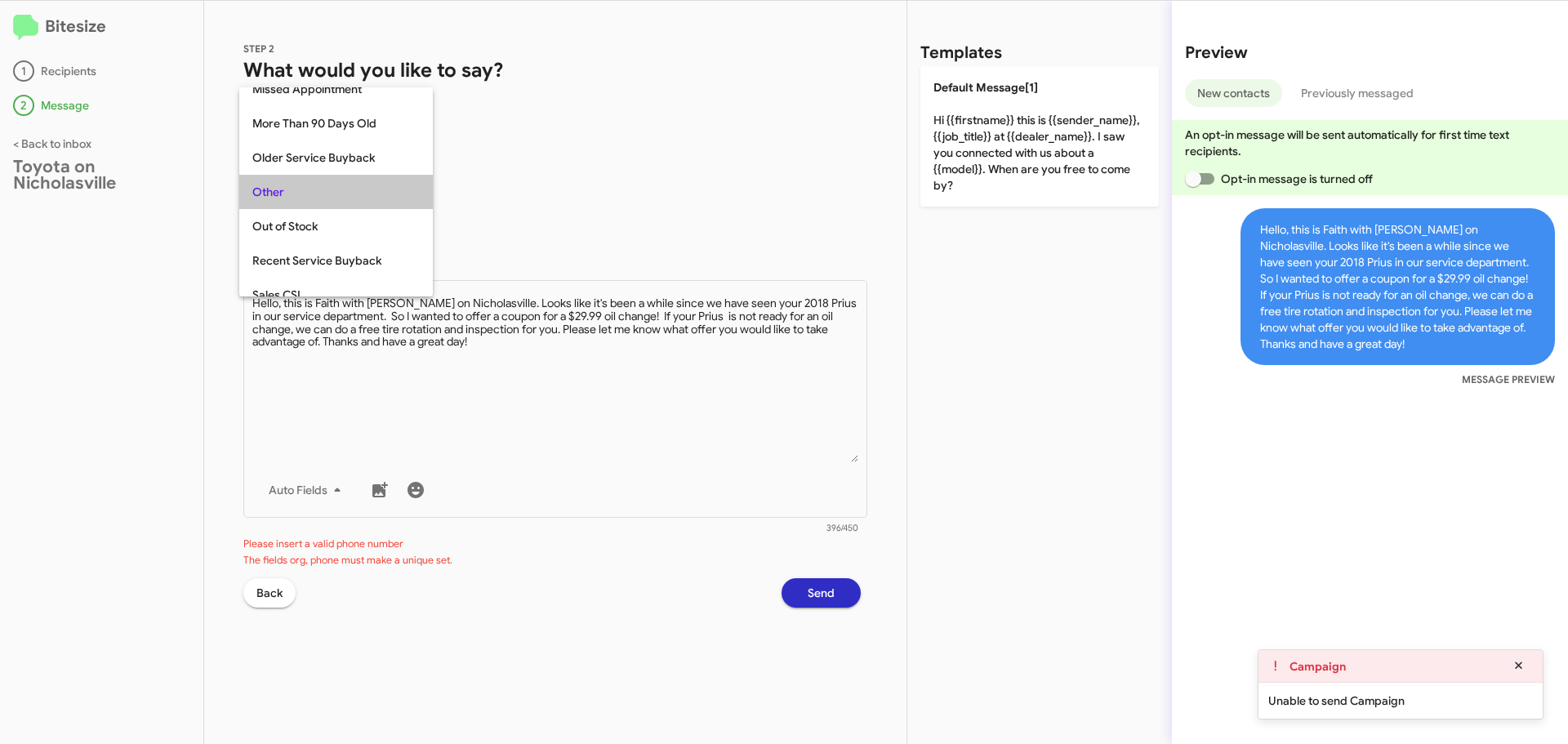
click at [372, 185] on span "Other" at bounding box center [336, 192] width 167 height 34
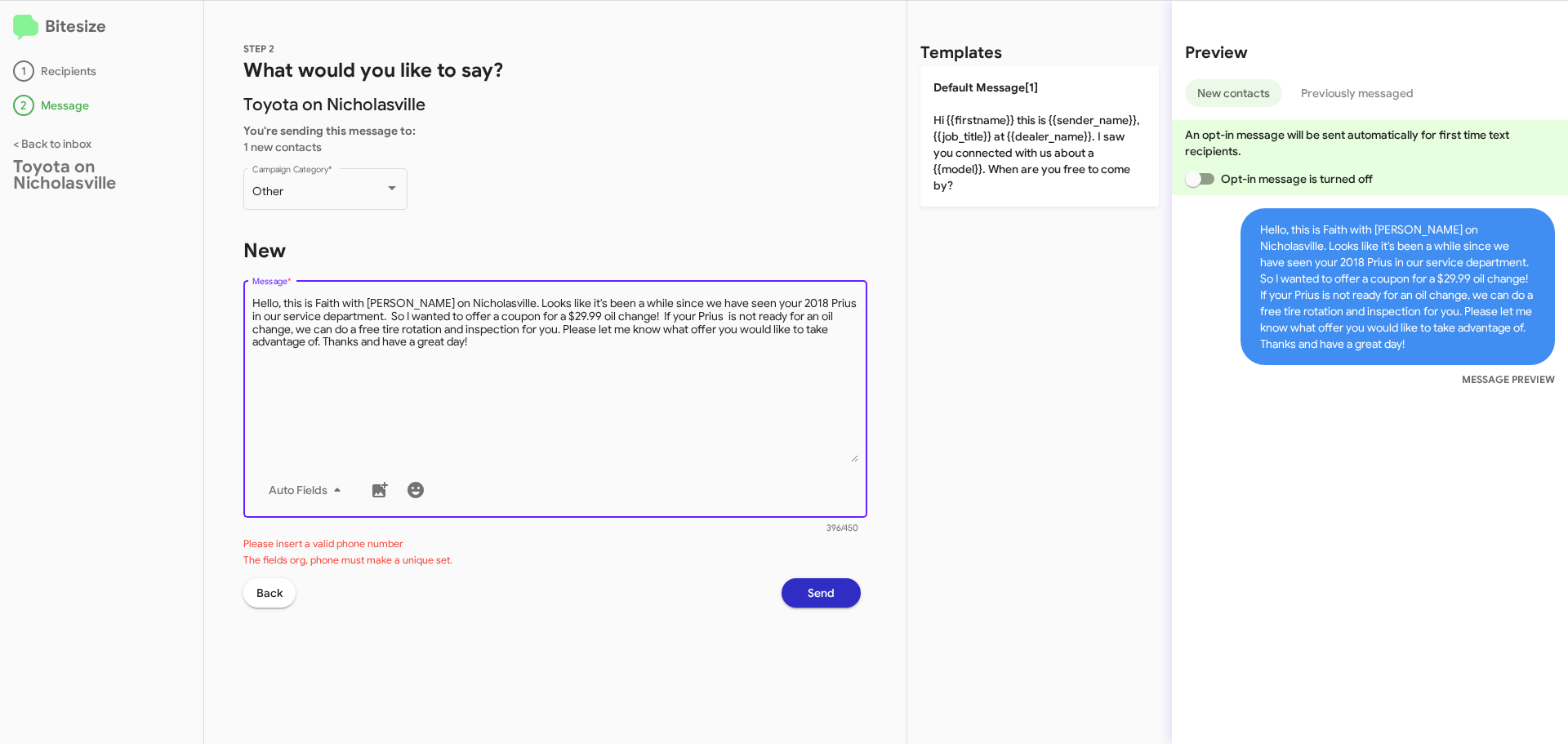
drag, startPoint x: 428, startPoint y: 343, endPoint x: 172, endPoint y: 219, distance: 284.5
click at [173, 219] on div "Bitesize 1 Recipients 2 Message < Back to inbox Toyota on Nicholasville STEP 2 …" at bounding box center [784, 372] width 1568 height 744
click at [263, 594] on span "Back" at bounding box center [270, 593] width 26 height 29
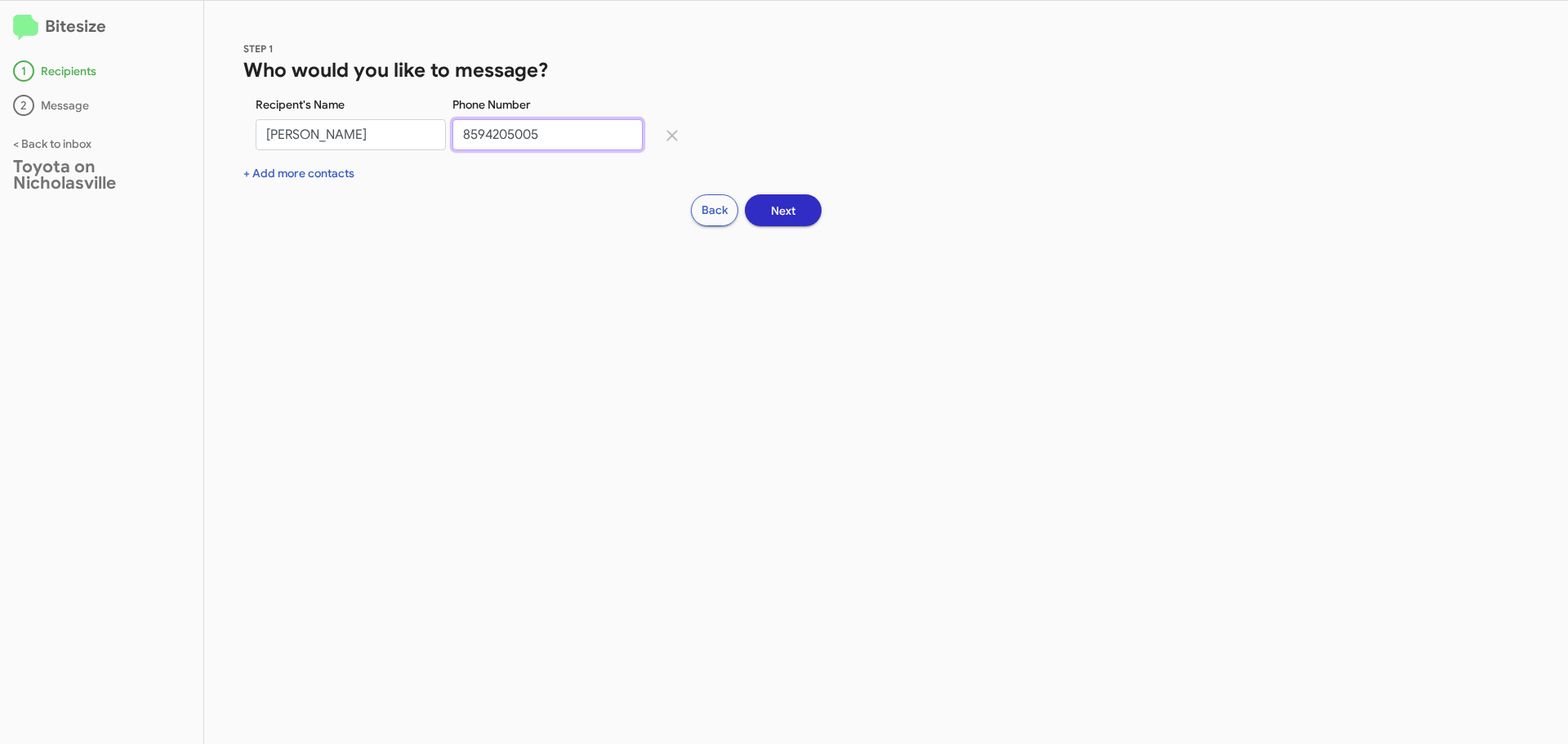
drag, startPoint x: 551, startPoint y: 131, endPoint x: 375, endPoint y: 131, distance: 176.0
click at [375, 131] on div "Recipent's Name [PERSON_NAME] Phone Number [PHONE_NUMBER]" at bounding box center [671, 131] width 856 height 69
type input "8592961232"
click at [796, 206] on button "Next" at bounding box center [783, 211] width 77 height 32
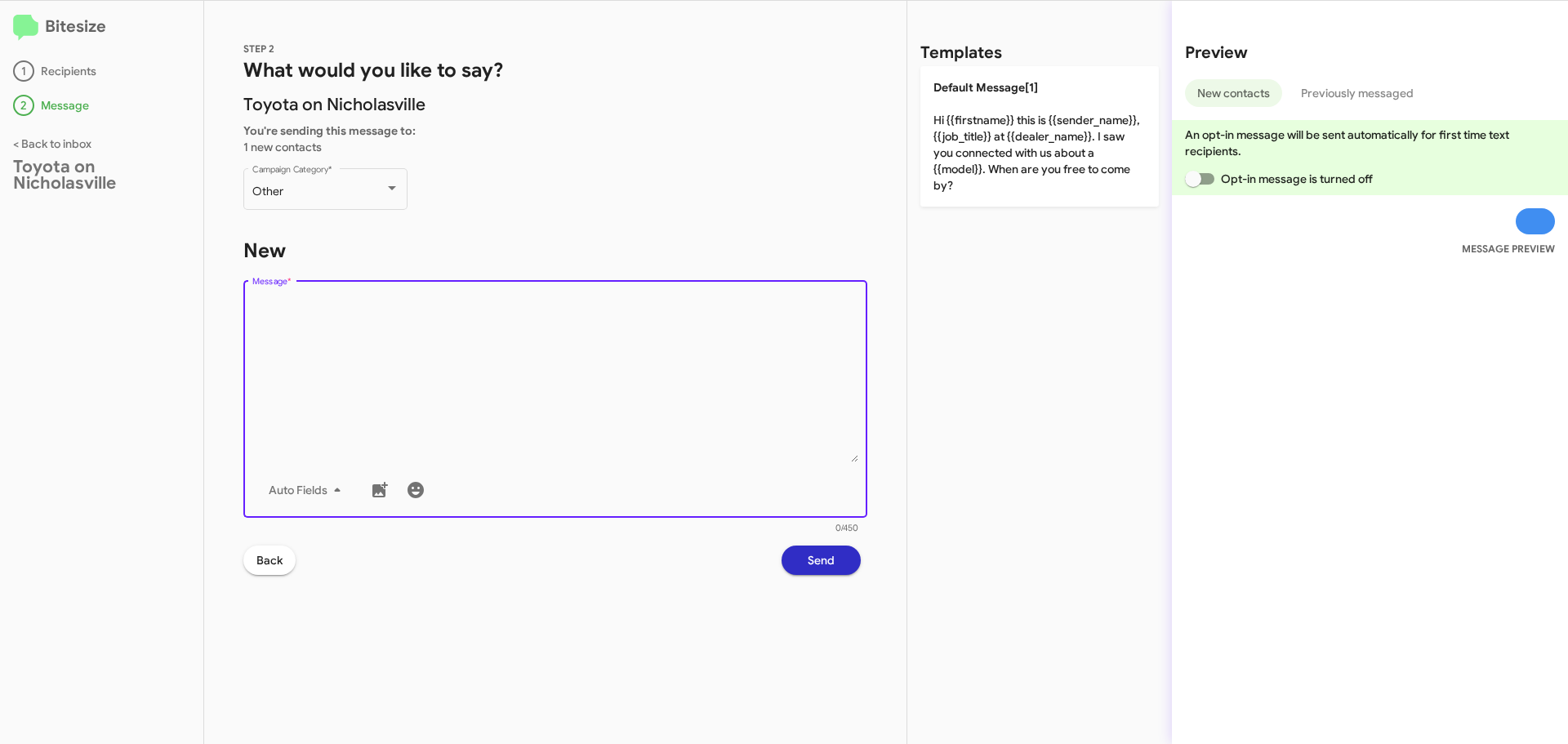
click at [498, 322] on textarea "Message *" at bounding box center [555, 378] width 606 height 166
paste textarea "Hello, this is Faith with [PERSON_NAME] on Nicholasville. Looks like it's been …"
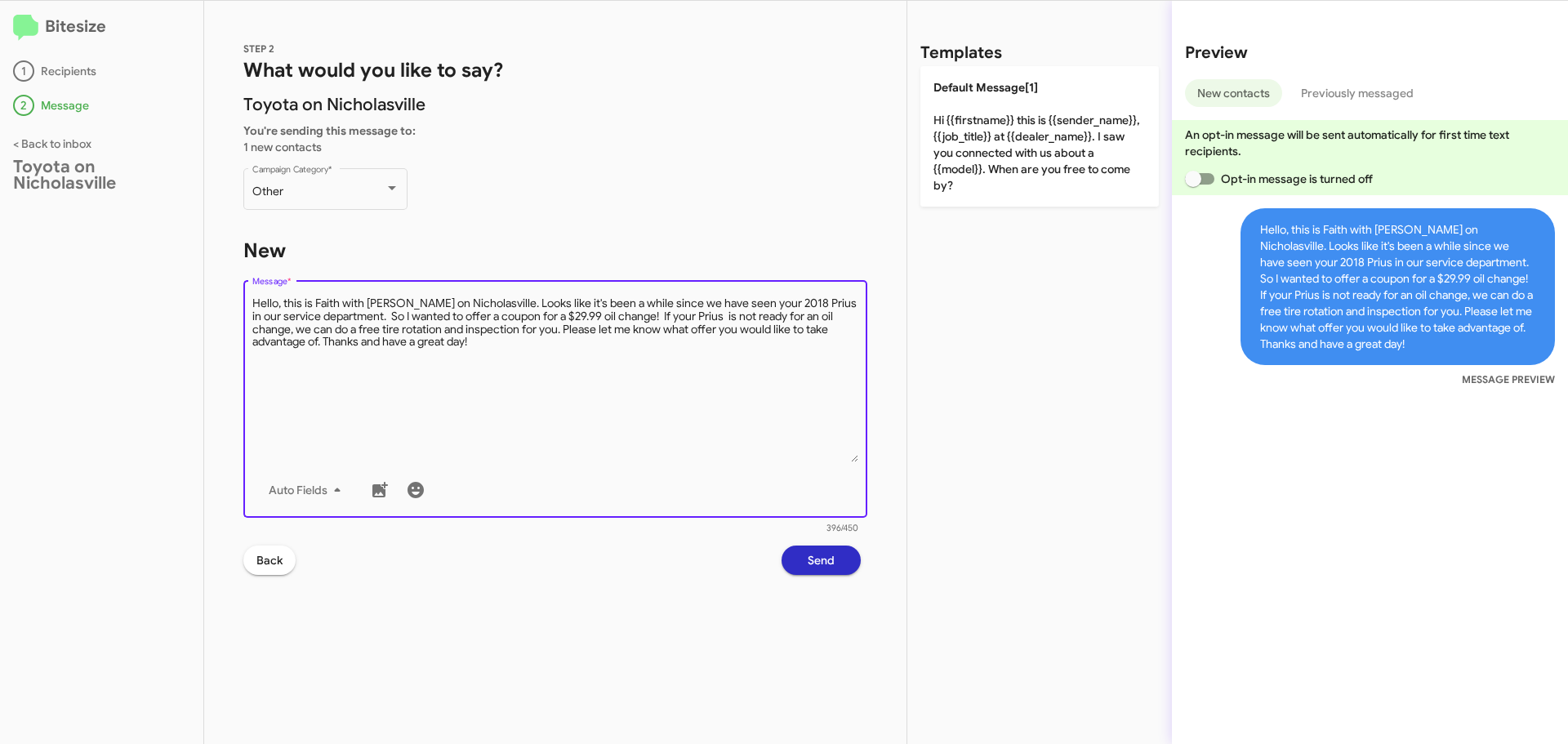
type textarea "Hello, this is Faith with [PERSON_NAME] on Nicholasville. Looks like it's been …"
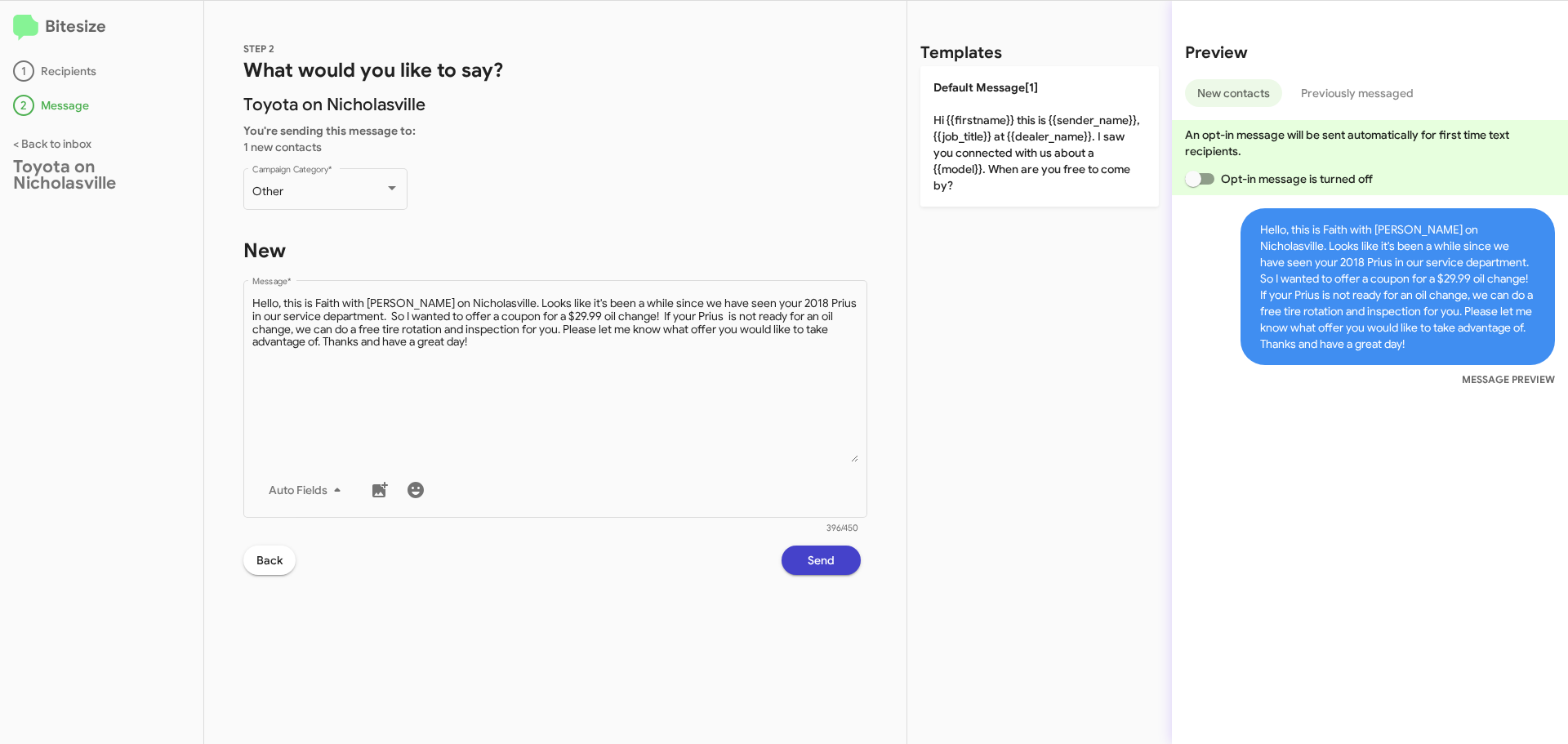
click at [818, 565] on span "Send" at bounding box center [821, 560] width 27 height 29
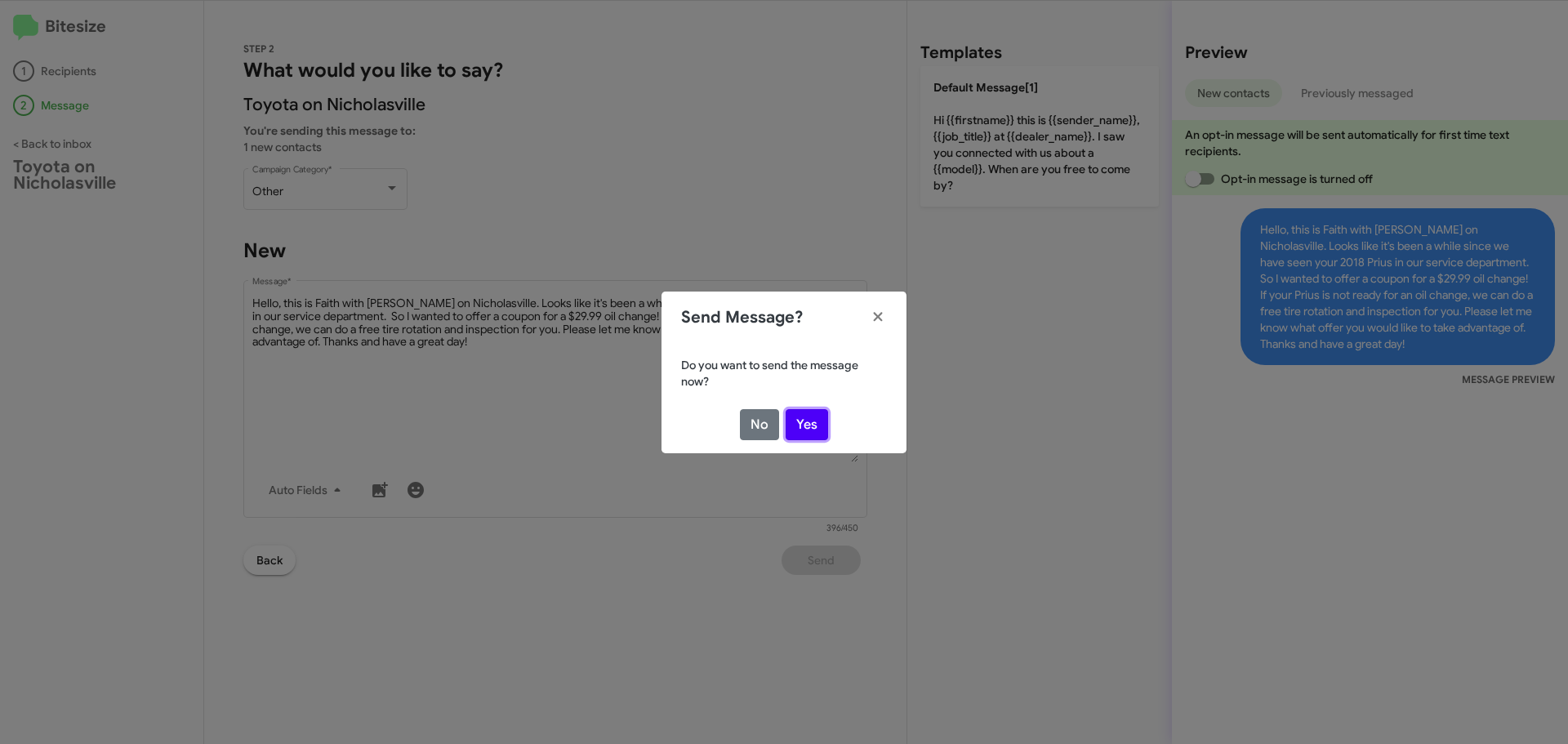
click at [796, 426] on button "Yes" at bounding box center [807, 424] width 42 height 31
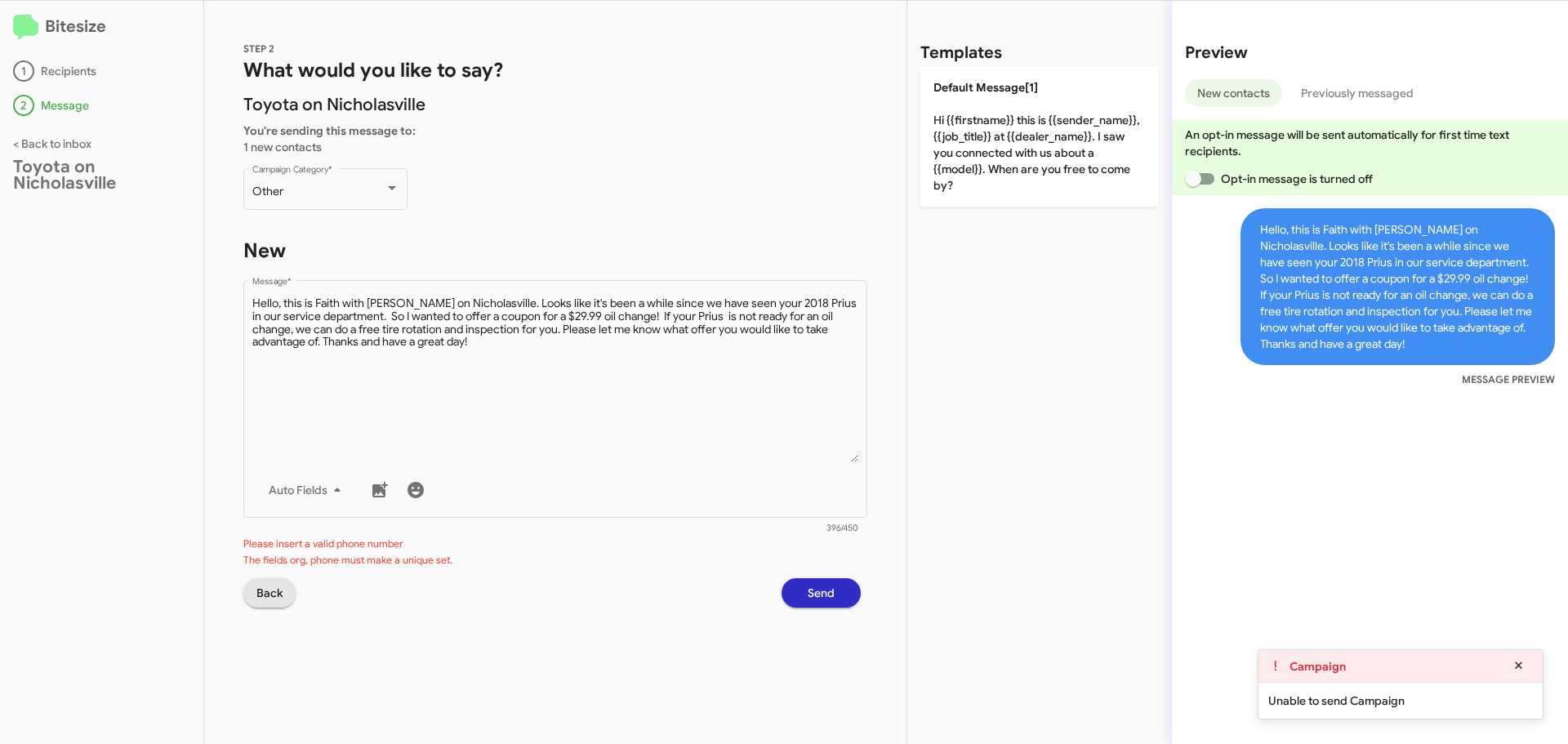
click at [259, 601] on span "Back" at bounding box center [270, 593] width 26 height 29
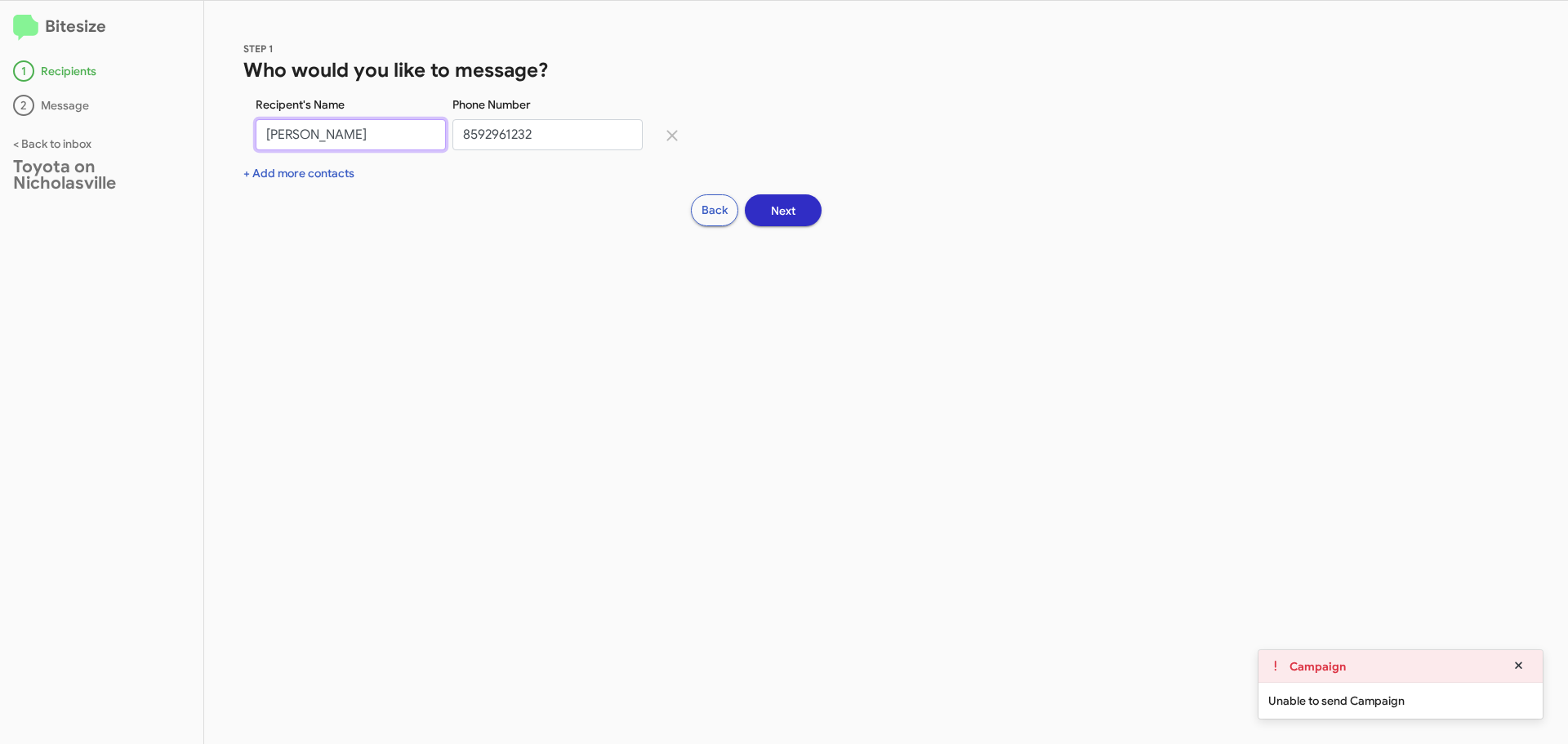
drag, startPoint x: 419, startPoint y: 126, endPoint x: -181, endPoint y: 95, distance: 600.8
click at [0, 95] on html "Bitesize 1 Recipients 2 Message < Back to inbox Toyota on Nicholasville STEP 1 …" at bounding box center [784, 372] width 1568 height 744
drag, startPoint x: 550, startPoint y: 138, endPoint x: 171, endPoint y: 117, distance: 379.6
click at [171, 117] on div "Bitesize 1 Recipients 2 Message < Back to inbox Toyota on Nicholasville STEP 1 …" at bounding box center [784, 372] width 1568 height 744
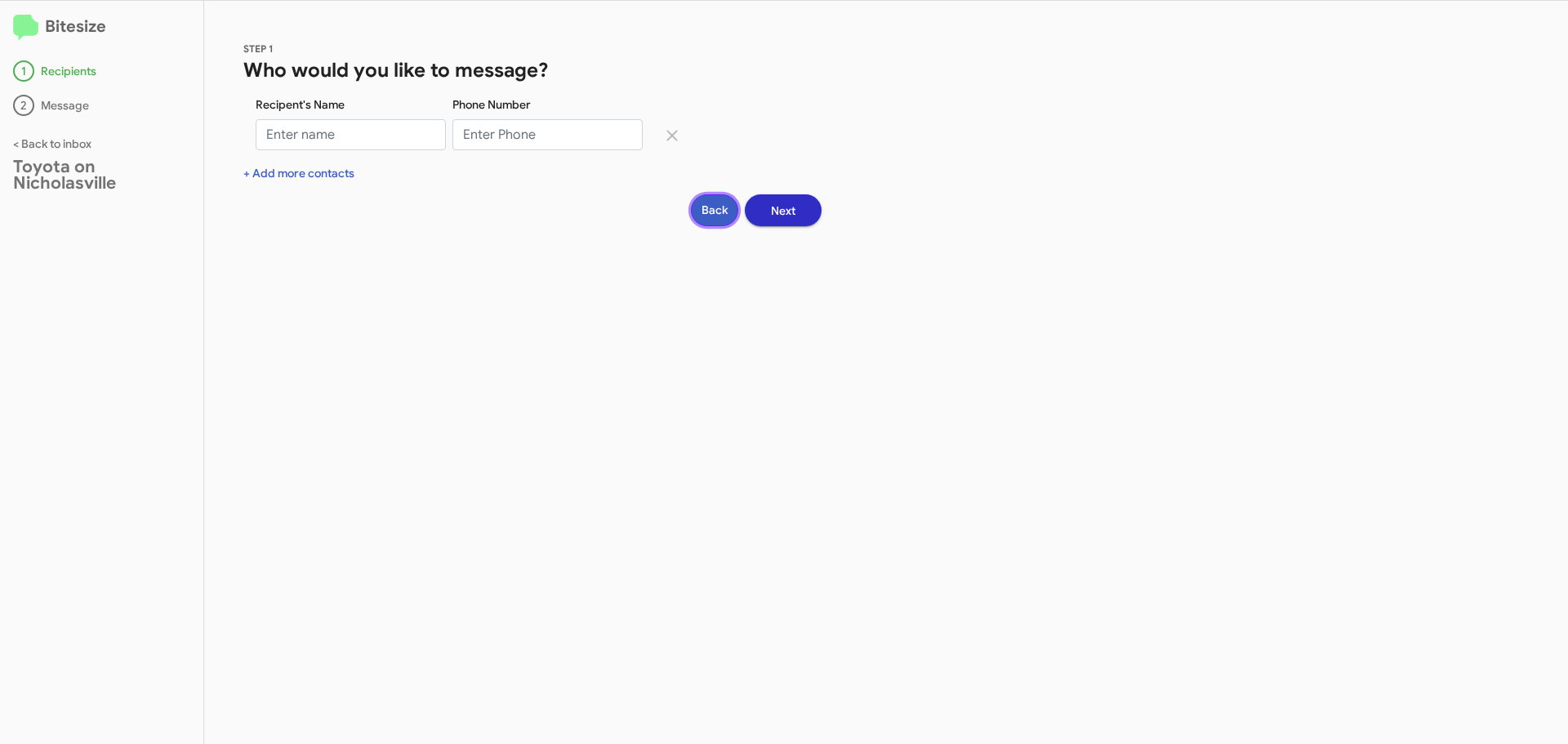
click at [713, 204] on button "Back" at bounding box center [714, 211] width 47 height 32
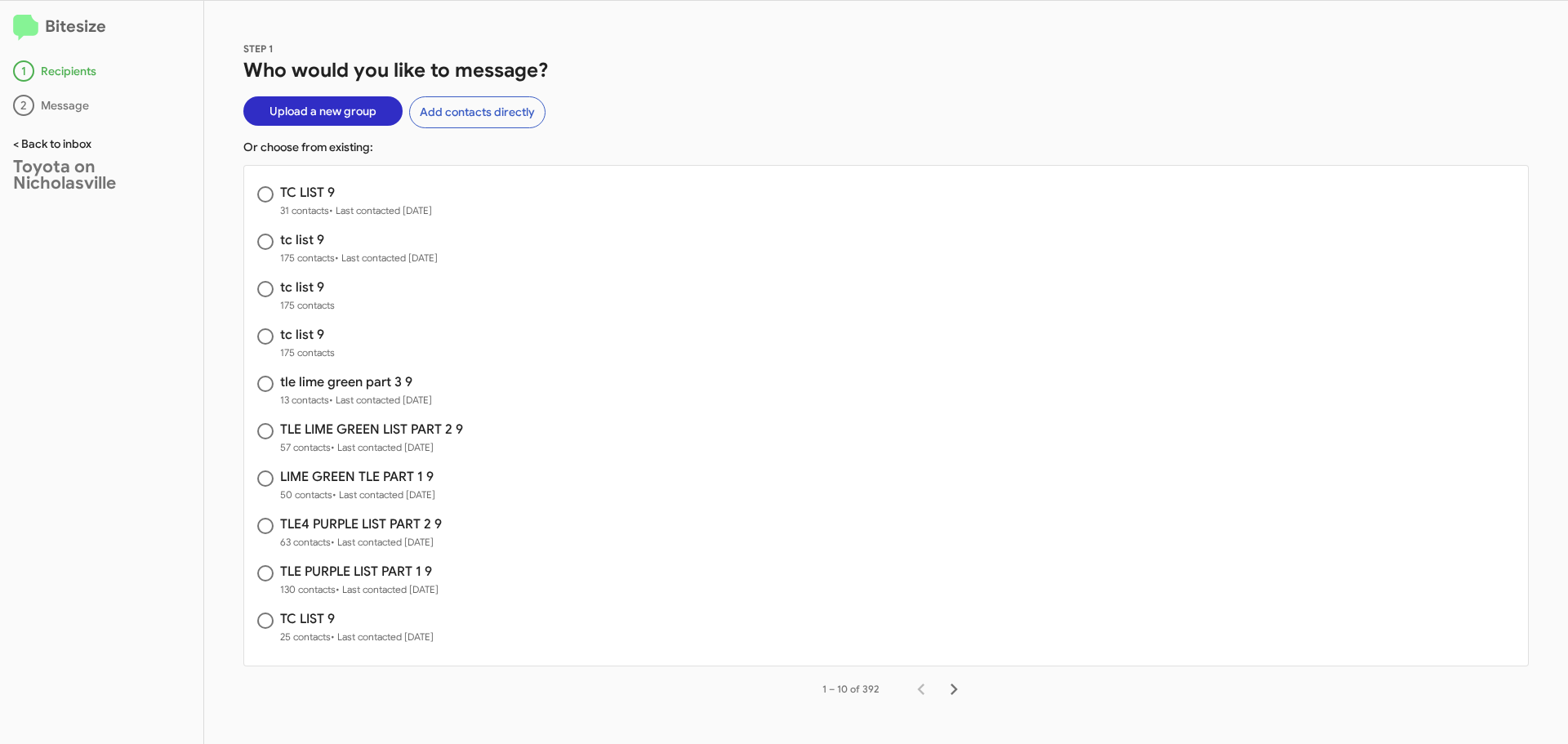
click at [59, 140] on link "< Back to inbox" at bounding box center [52, 144] width 78 height 15
